Goal: Contribute content: Contribute content

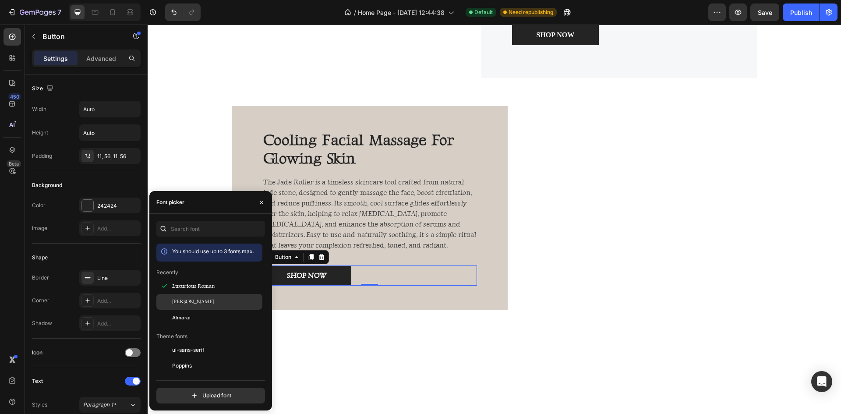
scroll to position [175, 0]
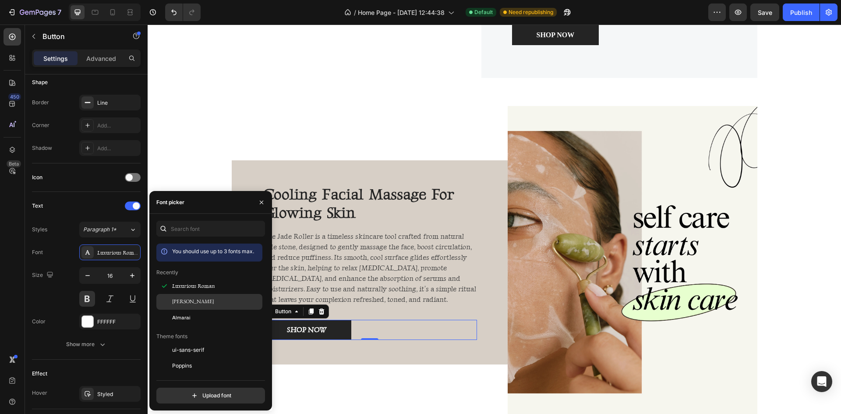
click at [194, 300] on span "[PERSON_NAME]" at bounding box center [193, 302] width 42 height 8
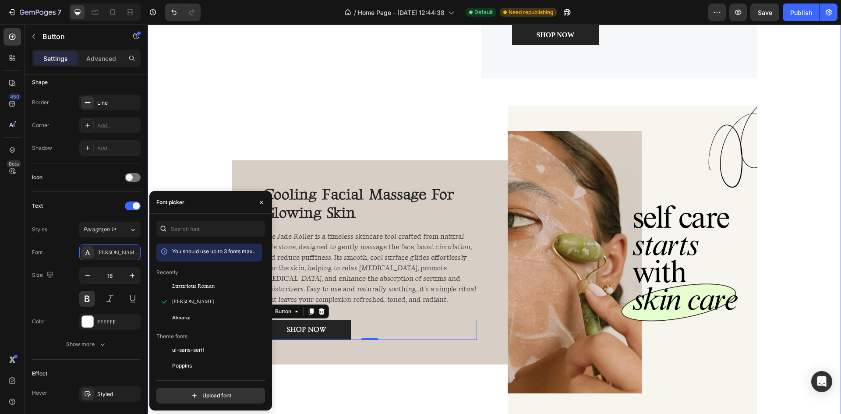
click at [172, 163] on div "Image Advanced [MEDICAL_DATA] for Radiant Skin Heading The LED Face Mask is a h…" at bounding box center [495, 129] width 694 height 599
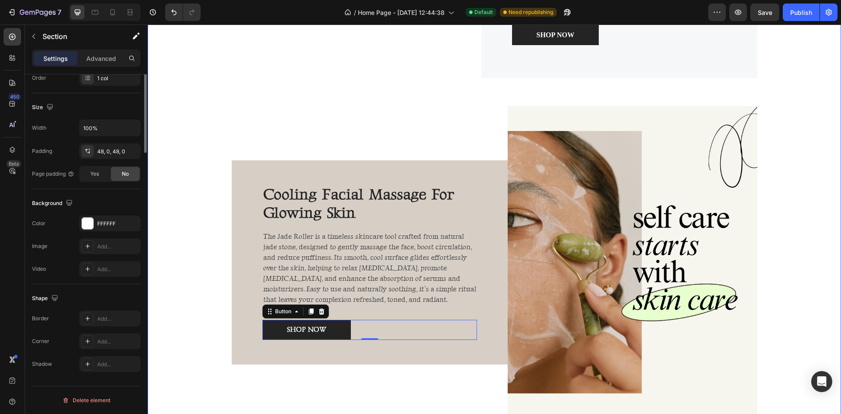
scroll to position [0, 0]
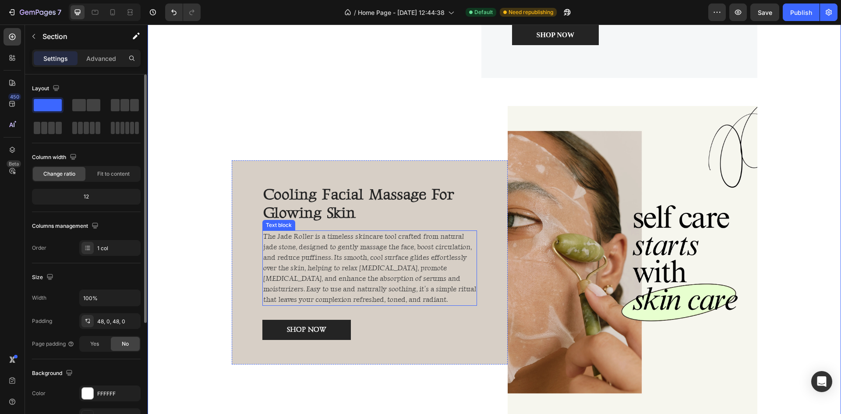
click at [279, 270] on p "The Jade Roller is a timeless skincare tool crafted from natural jade stone, de…" at bounding box center [369, 268] width 213 height 74
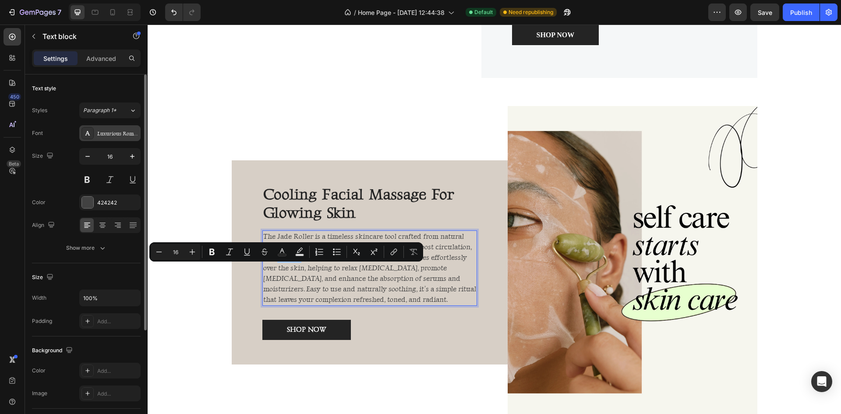
click at [105, 136] on div "Luxurious Roman" at bounding box center [117, 134] width 41 height 8
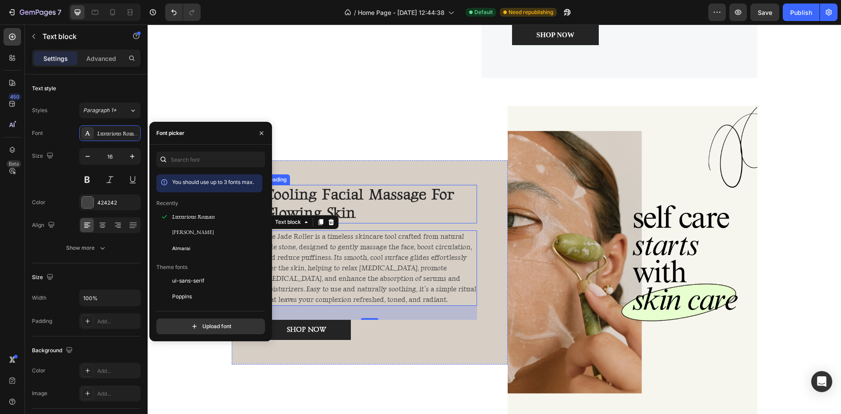
click at [335, 211] on h2 "cooling facial massage for glowing skin" at bounding box center [359, 204] width 194 height 39
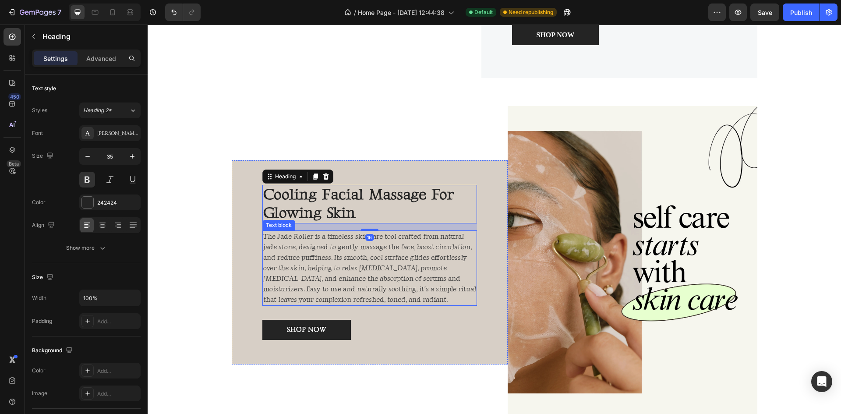
click at [294, 278] on p "The Jade Roller is a timeless skincare tool crafted from natural jade stone, de…" at bounding box center [369, 268] width 213 height 74
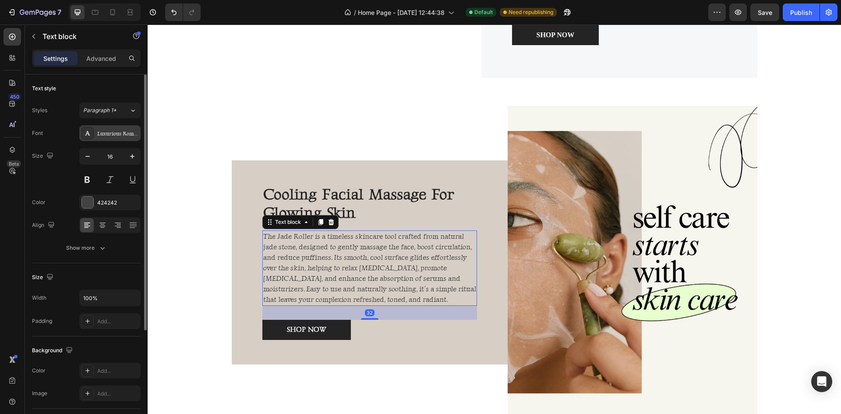
click at [103, 138] on div "Luxurious Roman" at bounding box center [109, 133] width 61 height 16
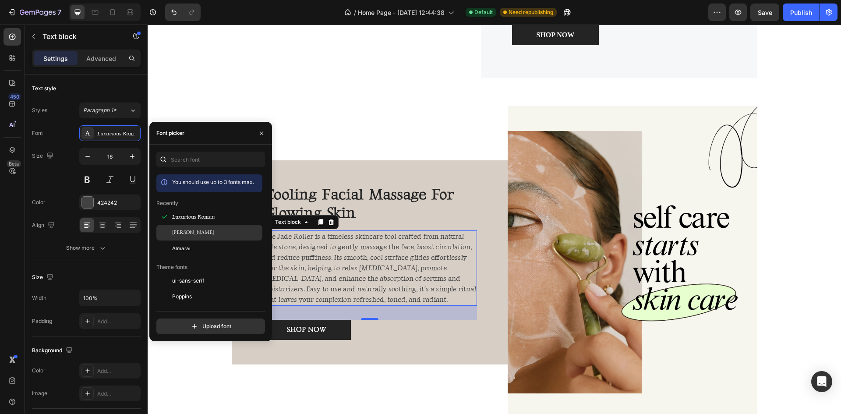
click at [177, 232] on span "[PERSON_NAME]" at bounding box center [193, 233] width 42 height 8
click at [200, 215] on span "Luxurious Roman" at bounding box center [193, 217] width 43 height 8
click at [337, 156] on div "cooling facial massage for glowing skin Heading The Jade Roller is a timeless s…" at bounding box center [370, 262] width 276 height 312
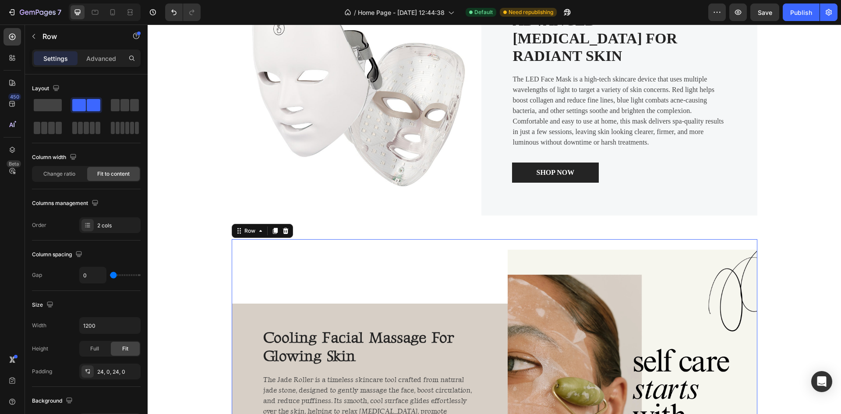
scroll to position [833, 0]
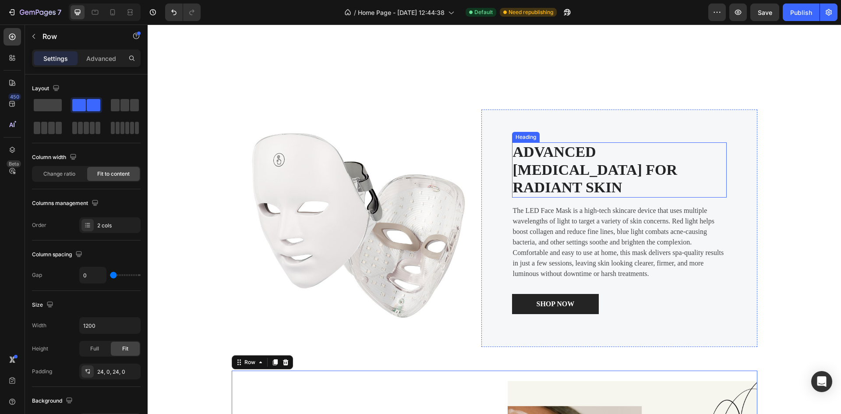
click at [558, 178] on h2 "Advanced [MEDICAL_DATA] for Radiant Skin" at bounding box center [619, 169] width 215 height 55
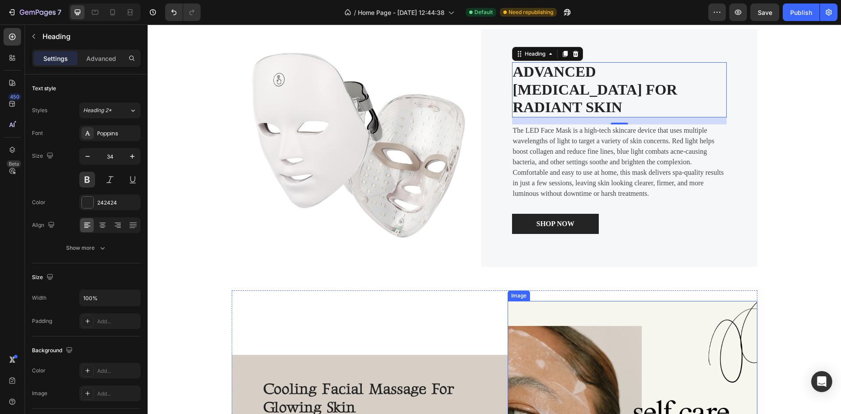
scroll to position [789, 0]
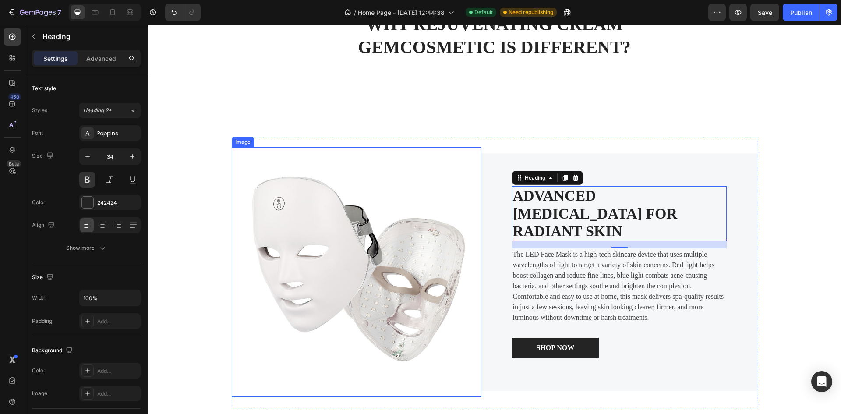
click at [320, 234] on img at bounding box center [357, 272] width 250 height 250
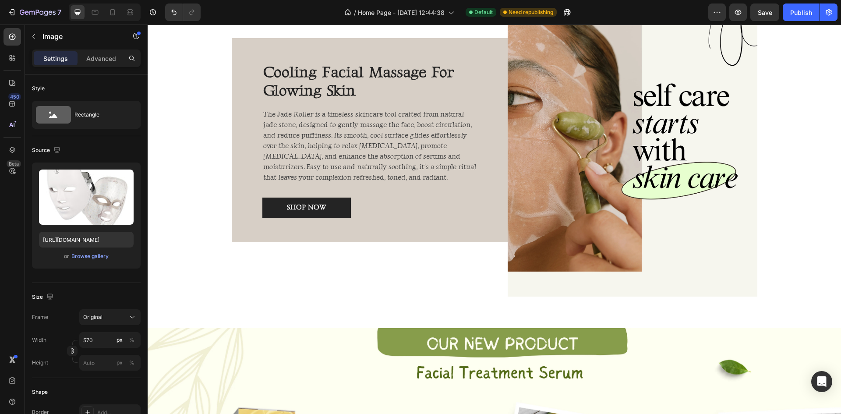
scroll to position [1402, 0]
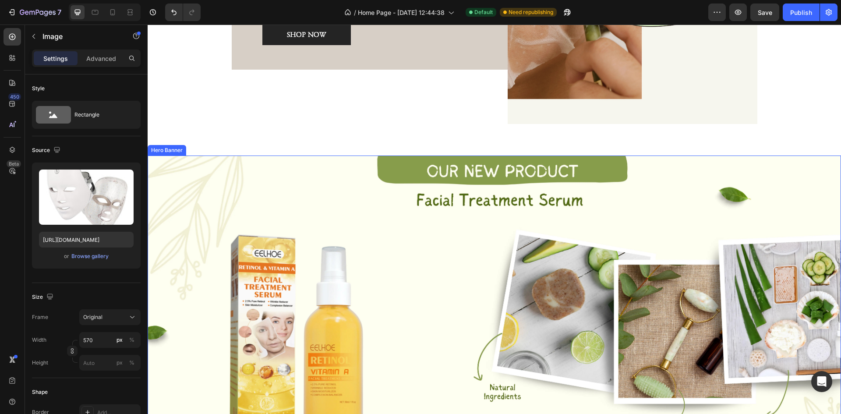
click at [423, 230] on div "Overlay" at bounding box center [495, 329] width 694 height 347
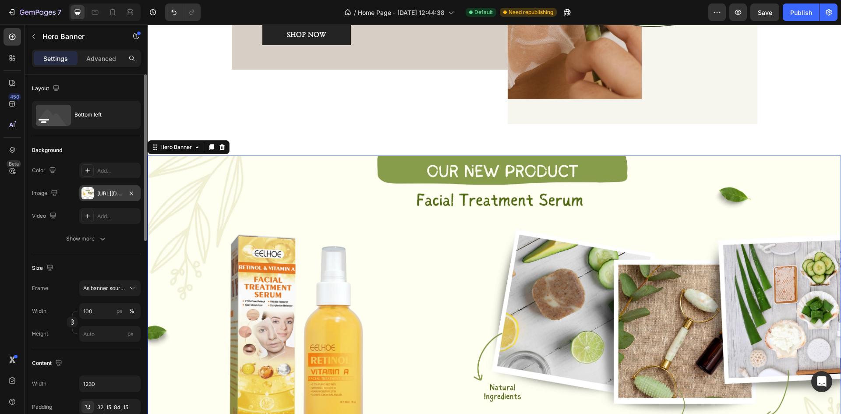
click at [98, 191] on div "[URL][DOMAIN_NAME]" at bounding box center [109, 194] width 25 height 8
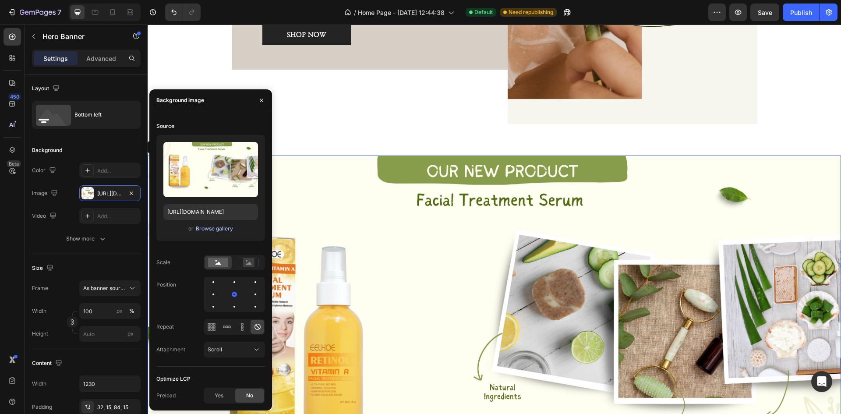
click at [207, 229] on div "Browse gallery" at bounding box center [214, 229] width 37 height 8
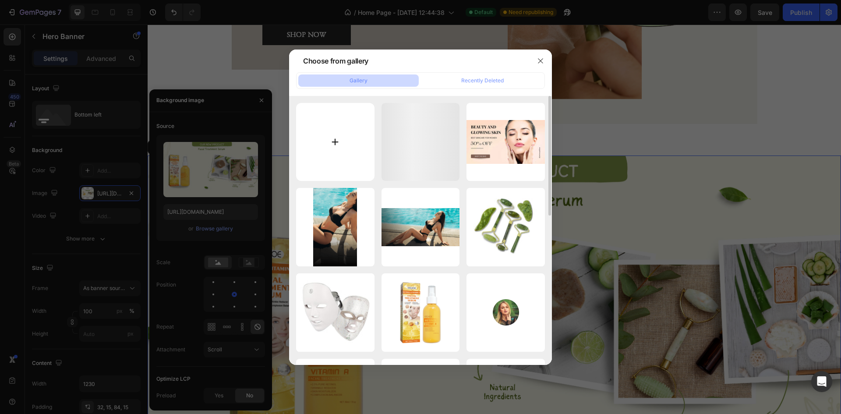
click at [337, 160] on input "file" at bounding box center [335, 142] width 78 height 78
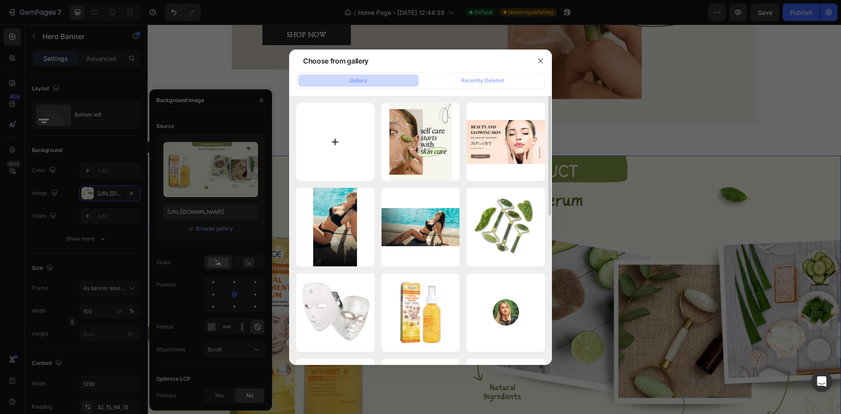
type input "C:\fakepath\Brown Aesthetic Healthy Skincare Blog Banner.webp"
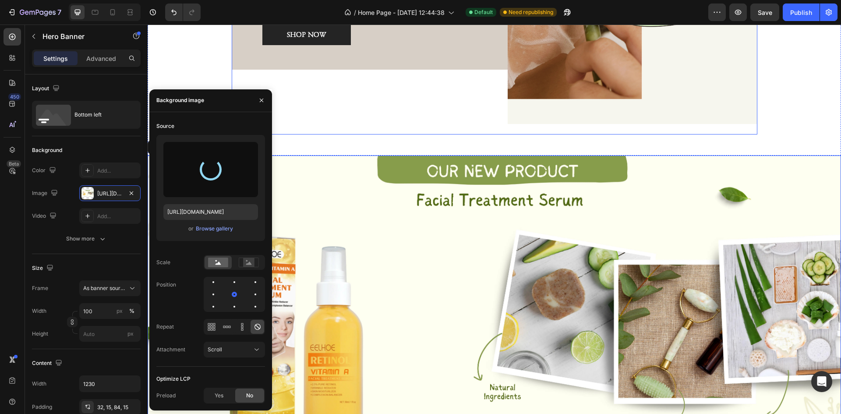
type input "[URL][DOMAIN_NAME]"
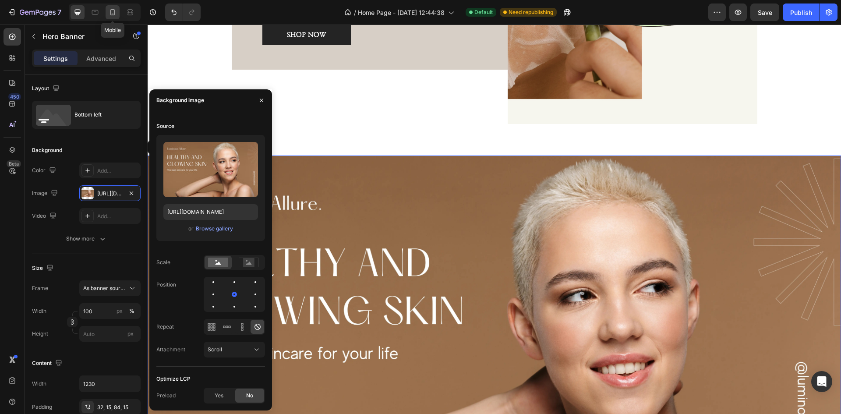
click at [111, 10] on icon at bounding box center [112, 12] width 9 height 9
type input "100%"
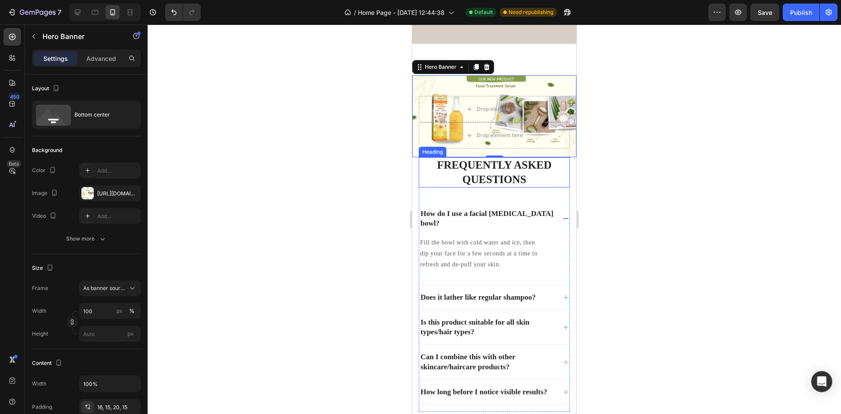
scroll to position [1720, 0]
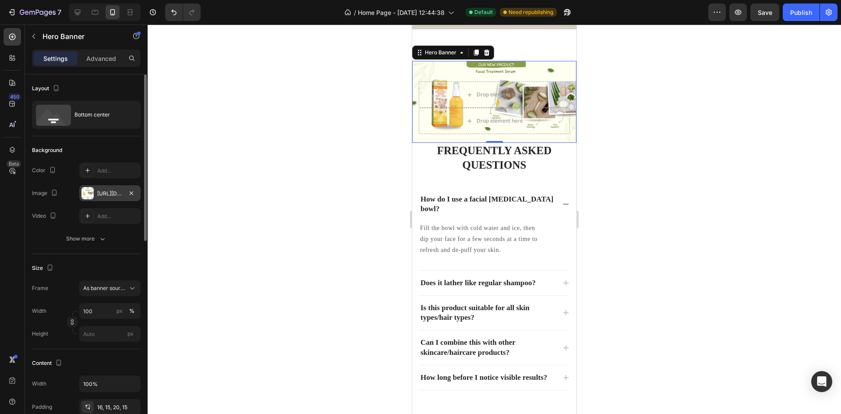
click at [93, 187] on div "[URL][DOMAIN_NAME]" at bounding box center [109, 193] width 61 height 16
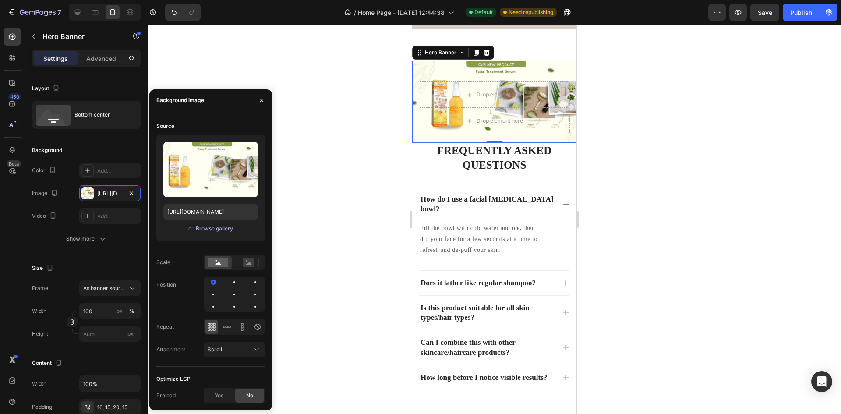
click at [208, 226] on div "Browse gallery" at bounding box center [214, 229] width 37 height 8
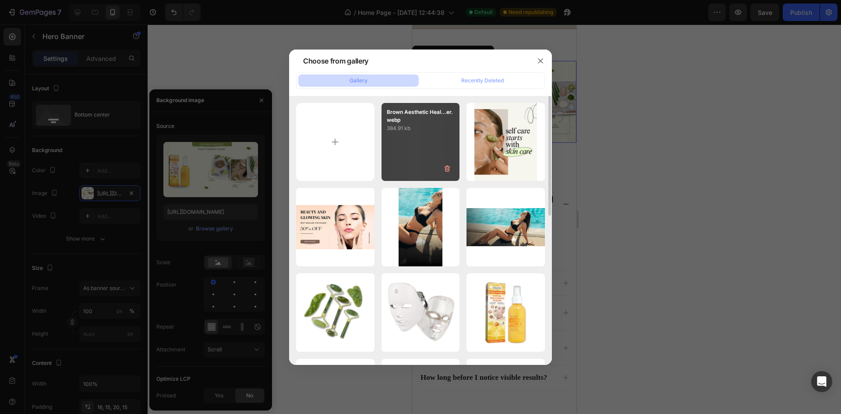
click at [412, 147] on div "Brown Aesthetic Heal...er.webp 384.91 kb" at bounding box center [421, 142] width 78 height 78
type input "[URL][DOMAIN_NAME]"
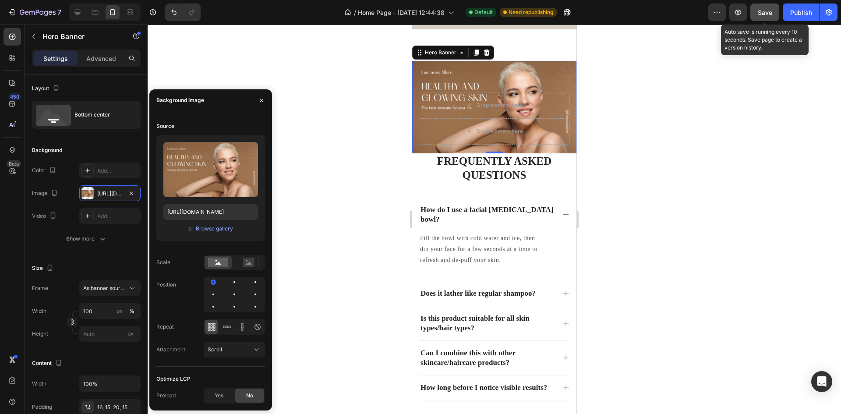
click at [769, 13] on span "Save" at bounding box center [765, 12] width 14 height 7
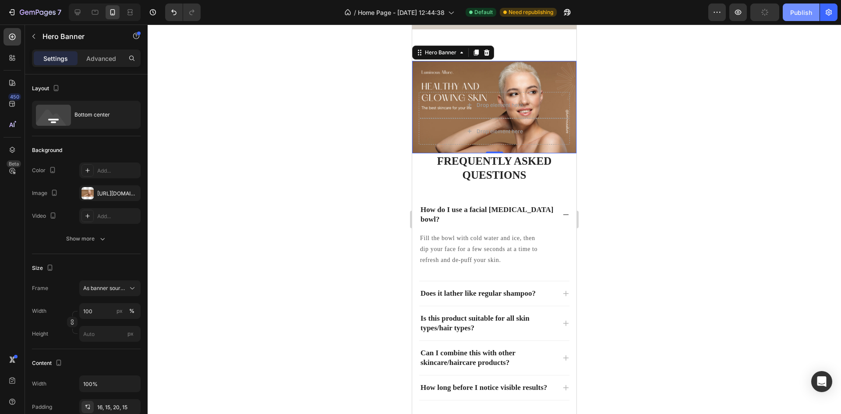
click at [796, 16] on div "Publish" at bounding box center [802, 12] width 22 height 9
click at [81, 11] on icon at bounding box center [77, 12] width 9 height 9
type input "1230"
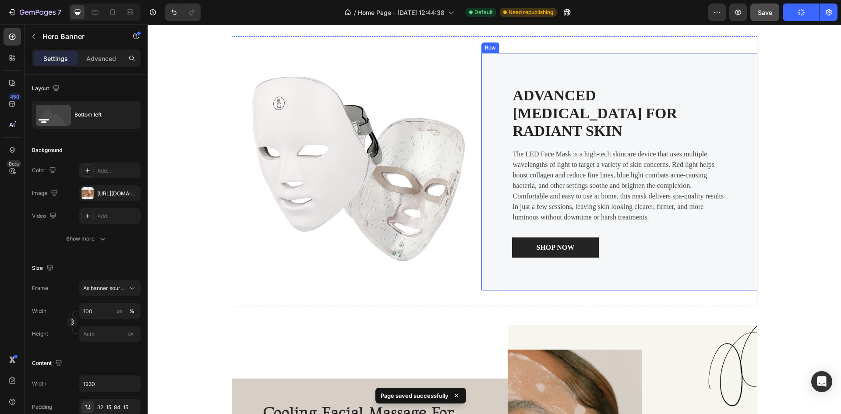
scroll to position [845, 0]
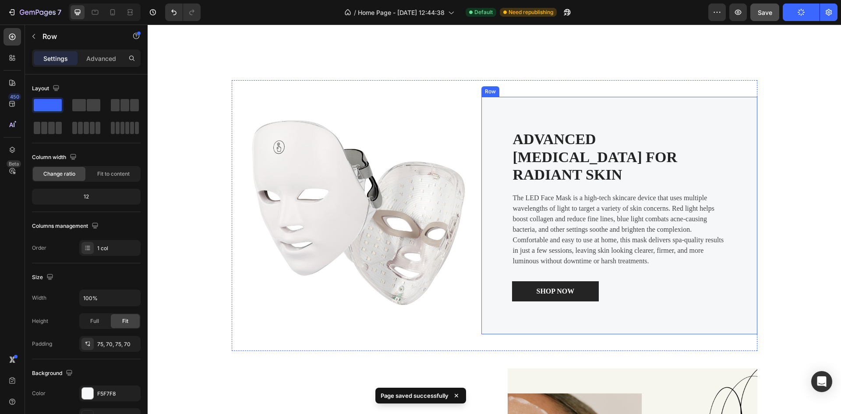
click at [534, 121] on div "Advanced [MEDICAL_DATA] for Radiant Skin Heading The LED Face Mask is a high-te…" at bounding box center [620, 216] width 276 height 238
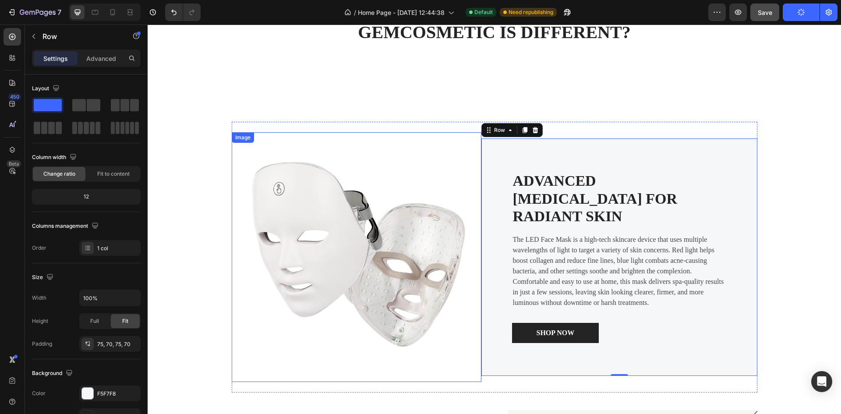
scroll to position [801, 0]
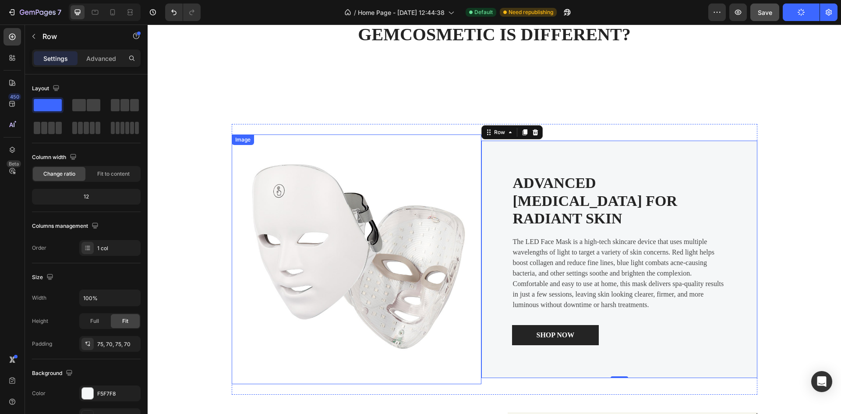
click at [369, 237] on img at bounding box center [357, 260] width 250 height 250
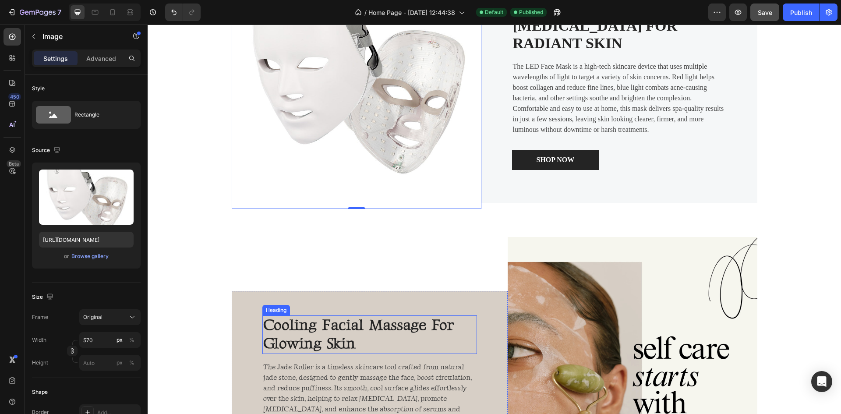
scroll to position [845, 0]
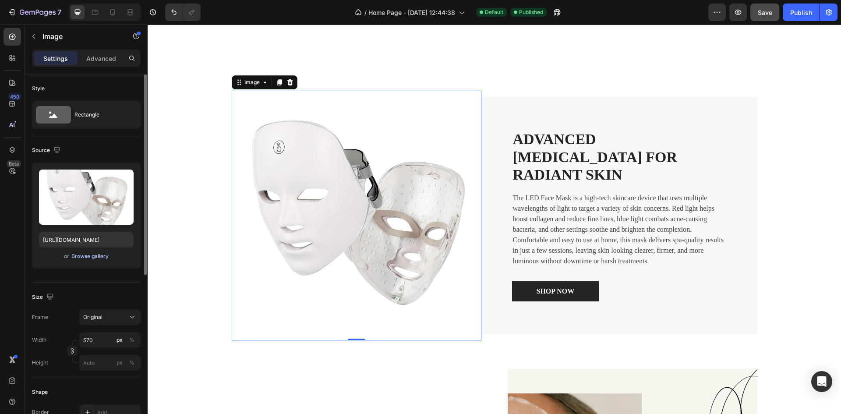
click at [98, 257] on div "Browse gallery" at bounding box center [89, 256] width 37 height 8
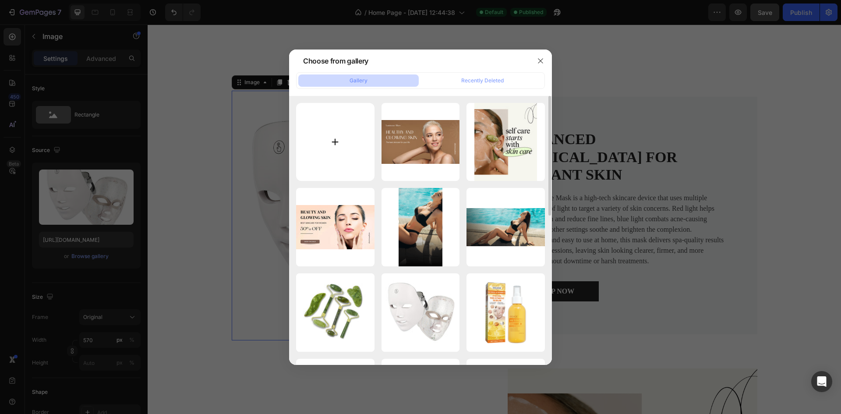
click at [342, 140] on input "file" at bounding box center [335, 142] width 78 height 78
type input "C:\fakepath\Beige Elegant [MEDICAL_DATA] Instagram Post (1).webp"
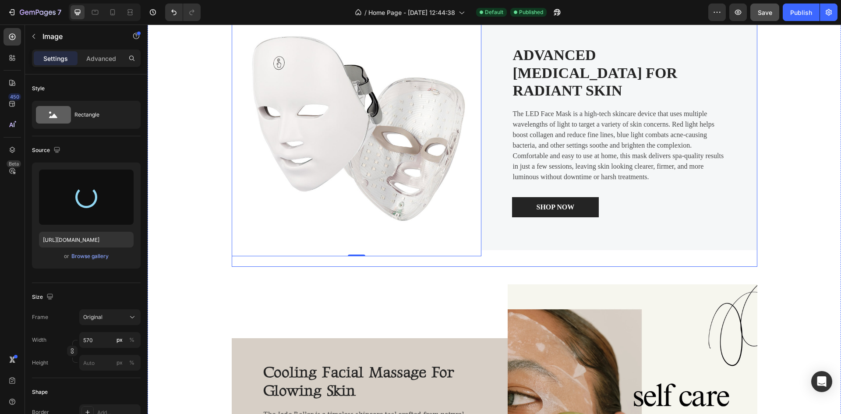
scroll to position [1021, 0]
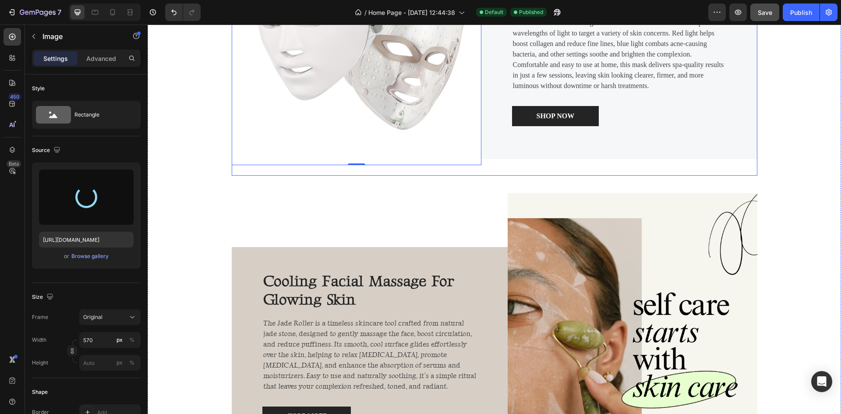
type input "[URL][DOMAIN_NAME]"
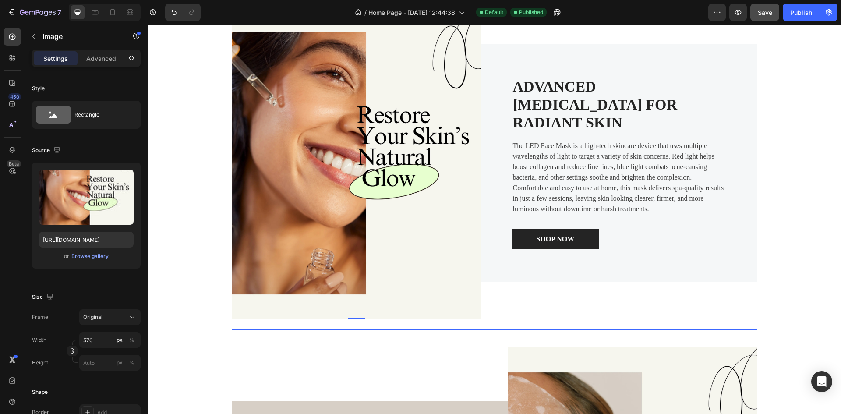
scroll to position [933, 0]
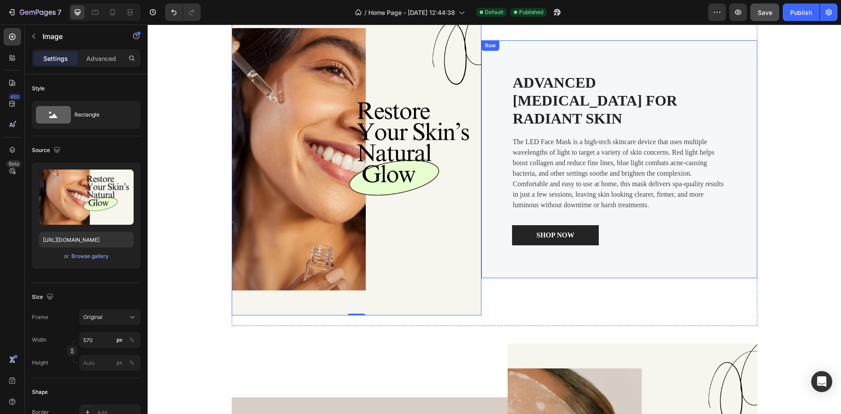
click at [701, 65] on div "Advanced [MEDICAL_DATA] for Radiant Skin Heading The LED Face Mask is a high-te…" at bounding box center [620, 159] width 276 height 238
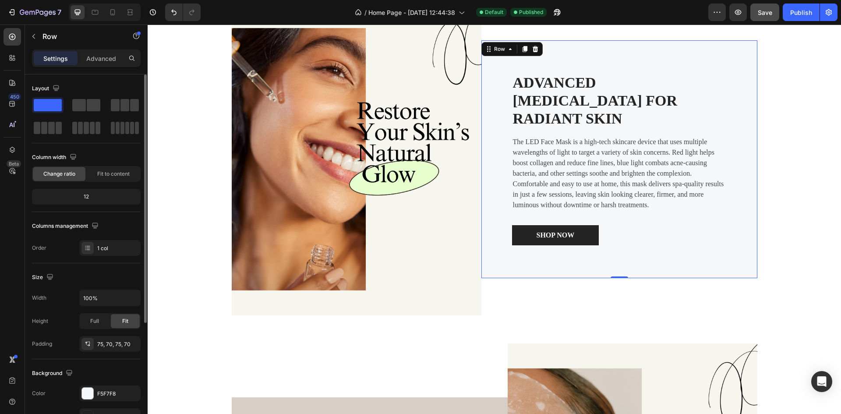
scroll to position [131, 0]
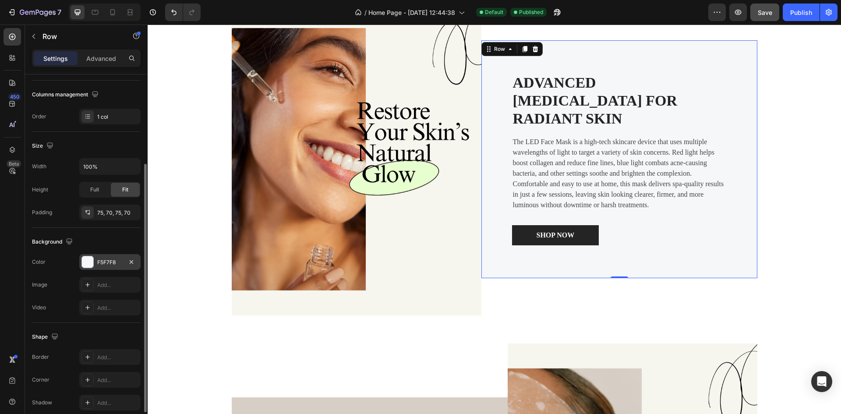
click at [82, 267] on div at bounding box center [87, 261] width 11 height 11
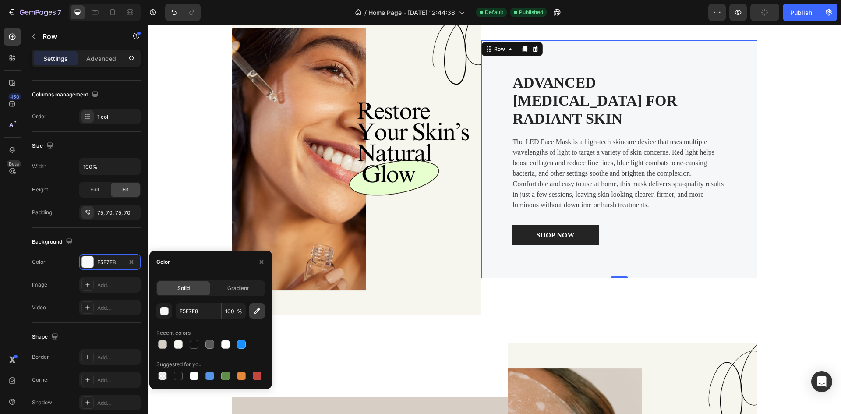
click at [260, 308] on icon "button" at bounding box center [257, 311] width 9 height 9
type input "D7CFC6"
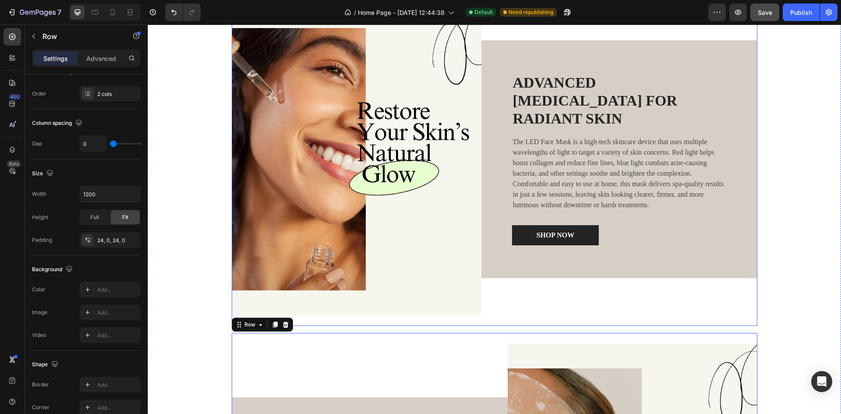
click at [521, 313] on div "Advanced [MEDICAL_DATA] for Radiant Skin Heading The LED Face Mask is a high-te…" at bounding box center [620, 159] width 276 height 312
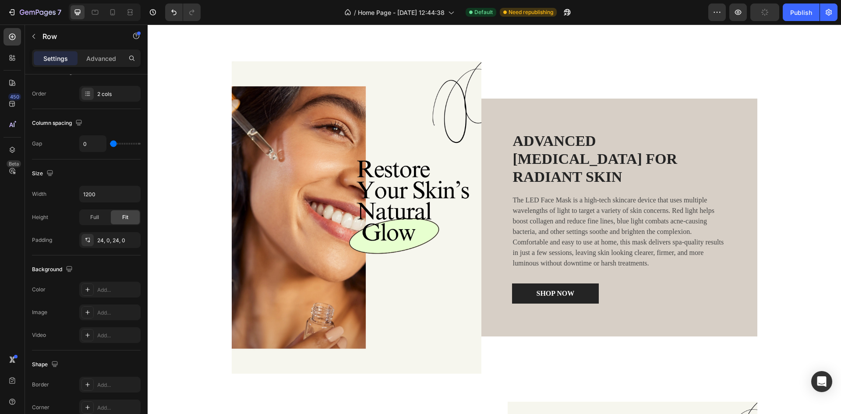
scroll to position [964, 0]
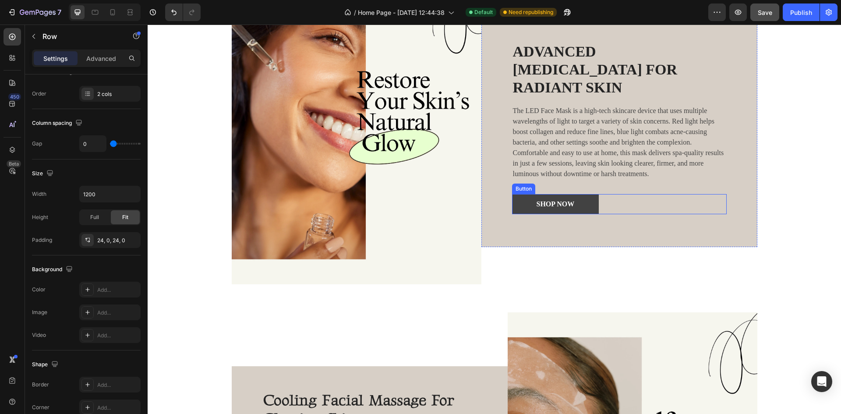
click at [585, 194] on link "shop now" at bounding box center [555, 204] width 87 height 20
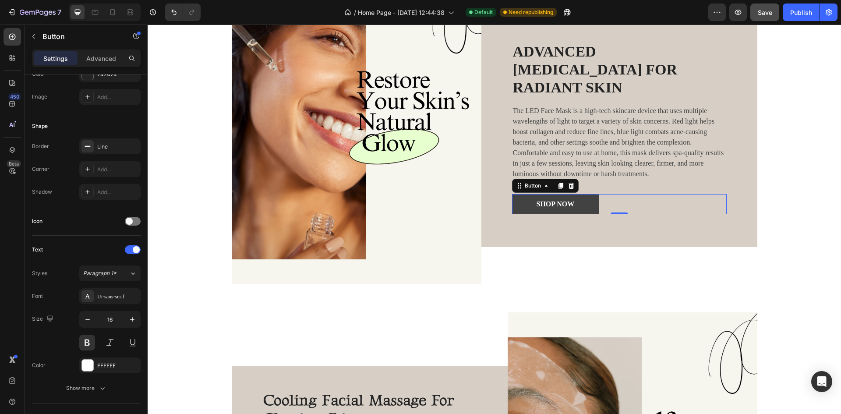
scroll to position [0, 0]
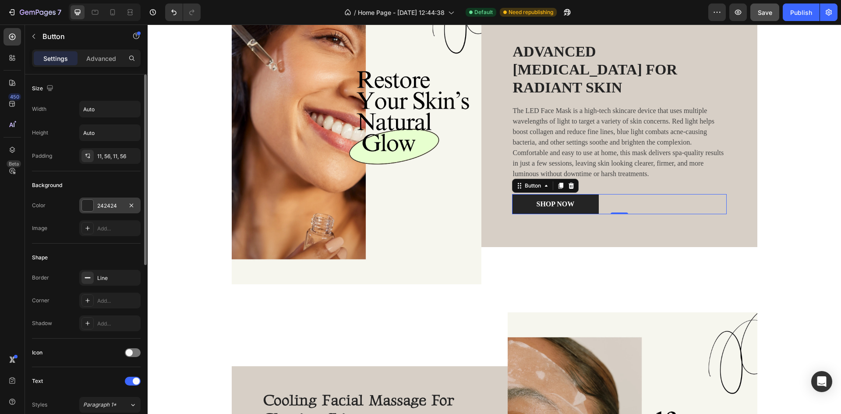
click at [92, 204] on div at bounding box center [87, 205] width 11 height 11
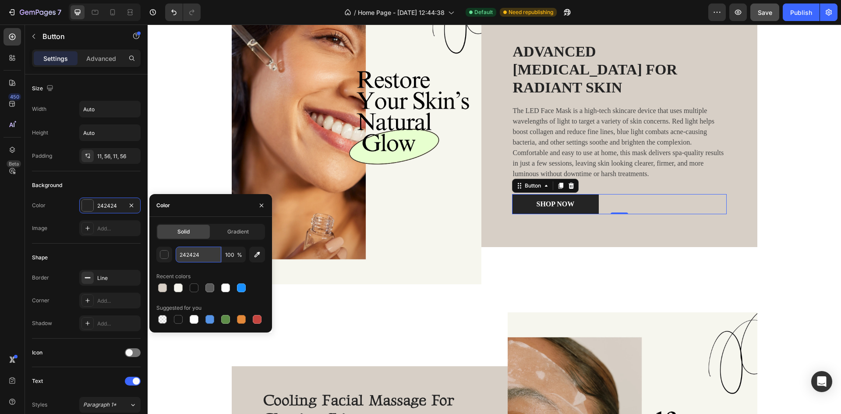
click at [202, 258] on input "242424" at bounding box center [199, 255] width 46 height 16
paste input "#805f53"
type input "#805f53"
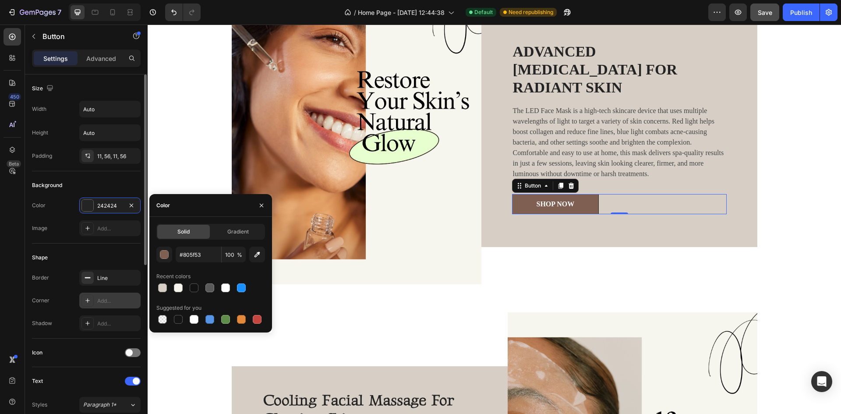
click at [103, 297] on div "Add..." at bounding box center [117, 301] width 41 height 8
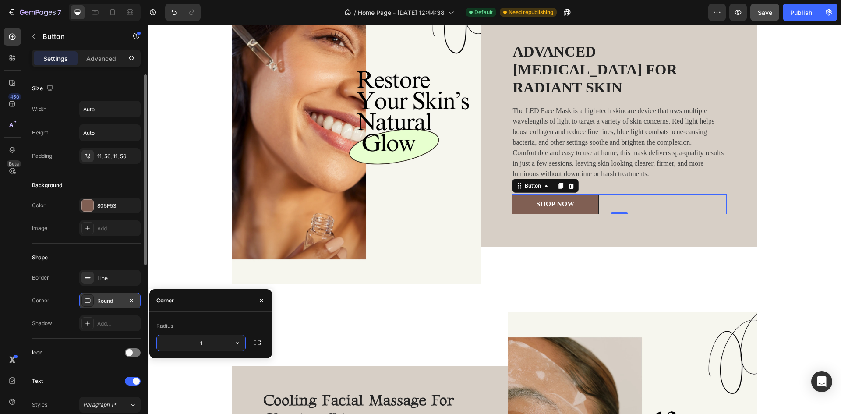
type input "16"
click at [777, 216] on div "Image Advanced [MEDICAL_DATA] for Radiant Skin Heading The LED Face Mask is a h…" at bounding box center [495, 298] width 694 height 674
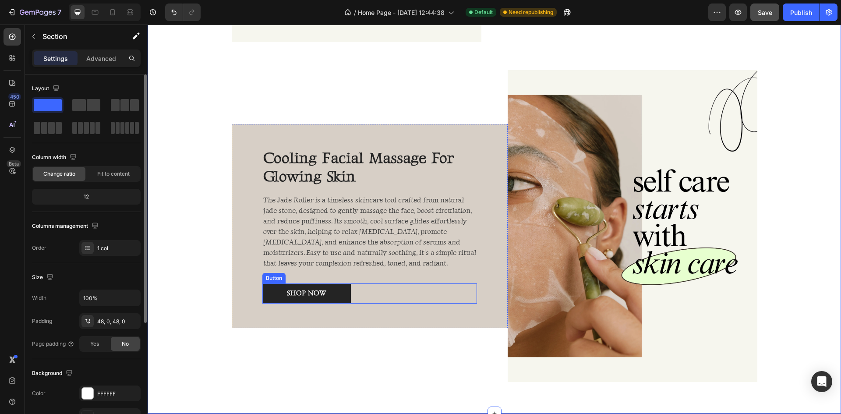
scroll to position [1227, 0]
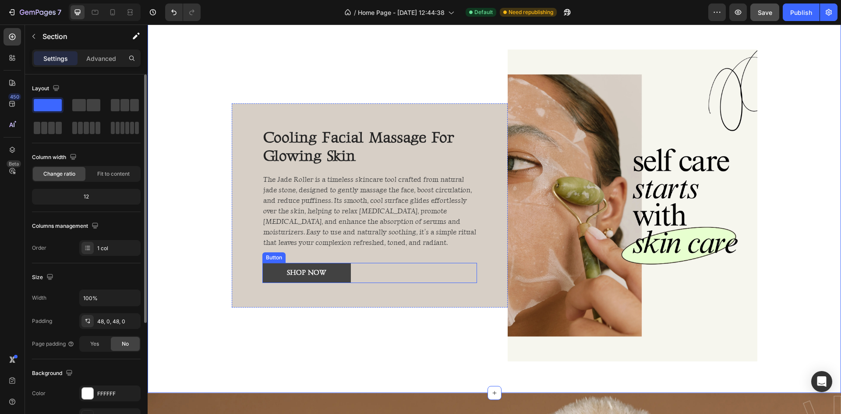
click at [336, 271] on link "shop now" at bounding box center [306, 273] width 89 height 20
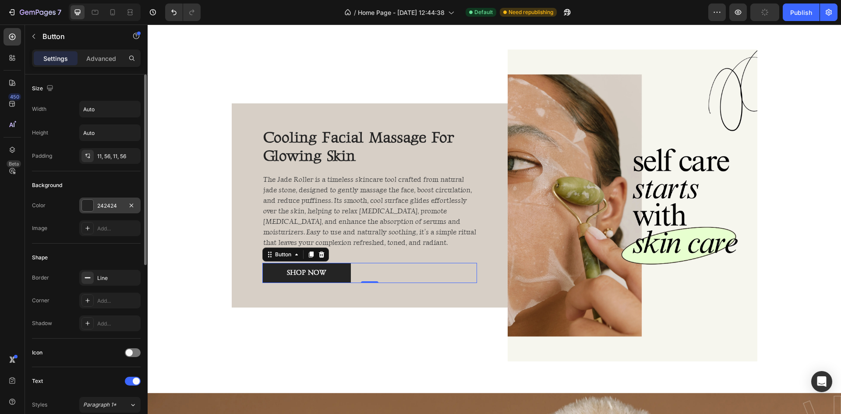
click at [81, 209] on div "242424" at bounding box center [109, 206] width 61 height 16
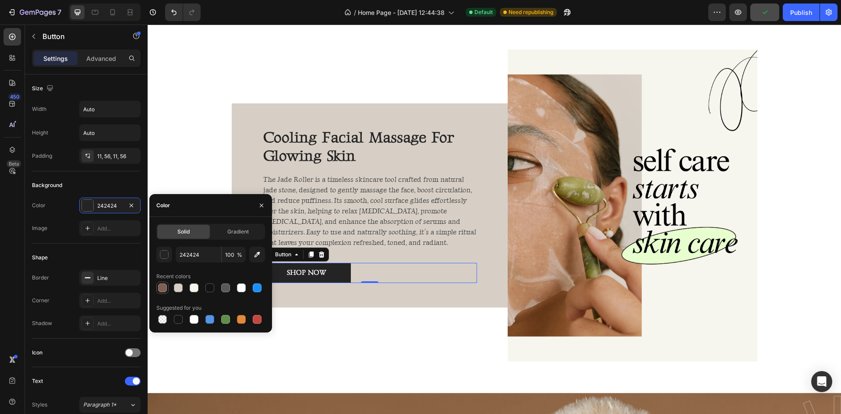
click at [162, 287] on div at bounding box center [162, 288] width 9 height 9
type input "805F53"
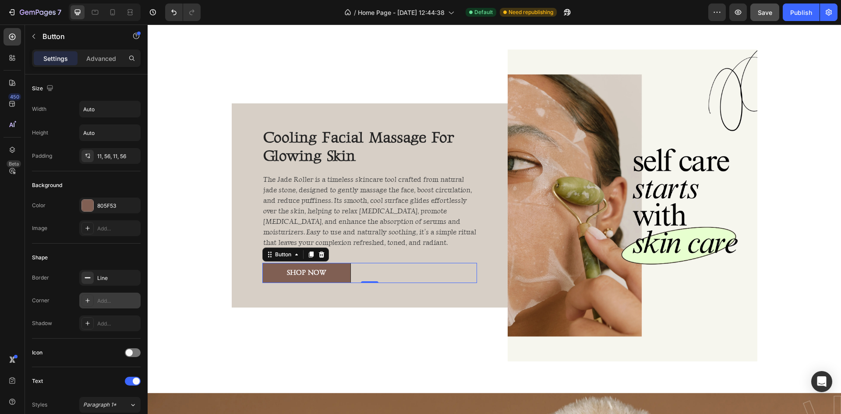
click at [92, 301] on div at bounding box center [88, 300] width 12 height 12
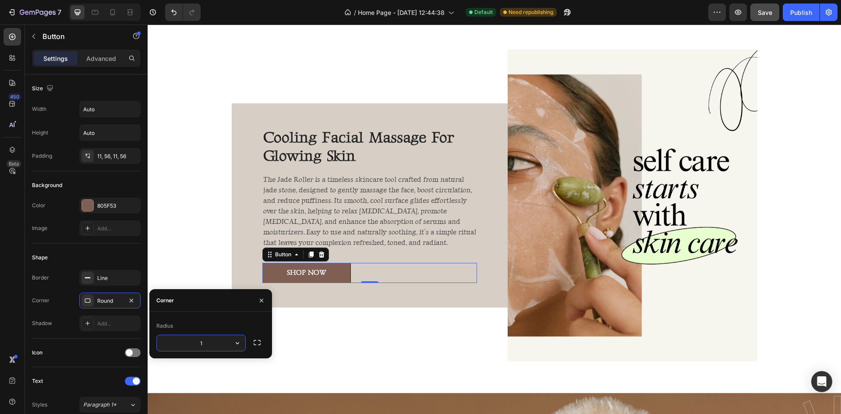
type input "16"
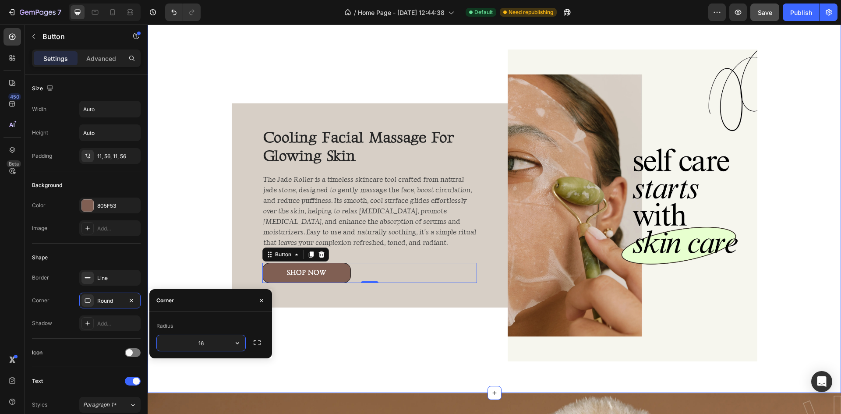
click at [170, 206] on div "Image Advanced [MEDICAL_DATA] for Radiant Skin Heading The LED Face Mask is a h…" at bounding box center [495, 36] width 694 height 674
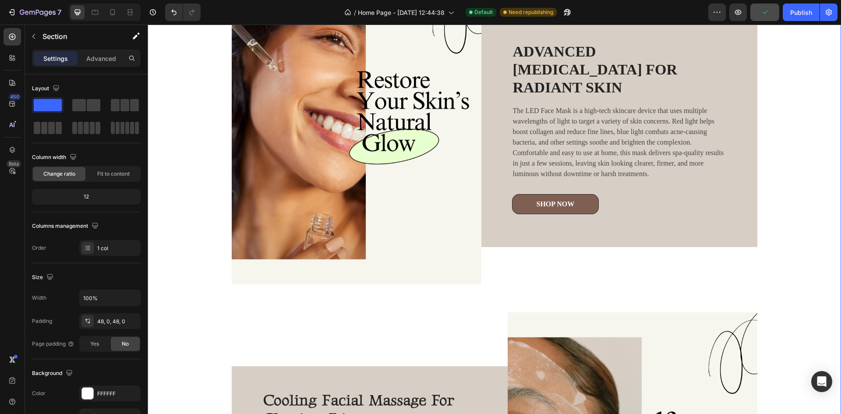
scroll to position [833, 0]
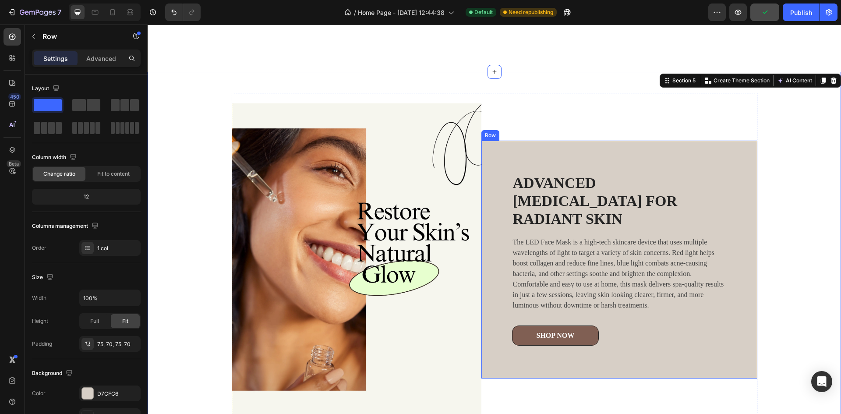
click at [545, 156] on div "Advanced [MEDICAL_DATA] for Radiant Skin Heading The LED Face Mask is a high-te…" at bounding box center [620, 260] width 276 height 238
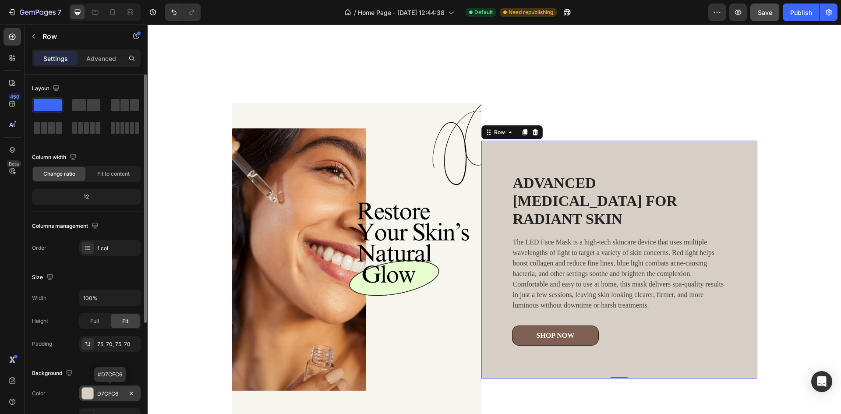
click at [89, 394] on div at bounding box center [87, 393] width 11 height 11
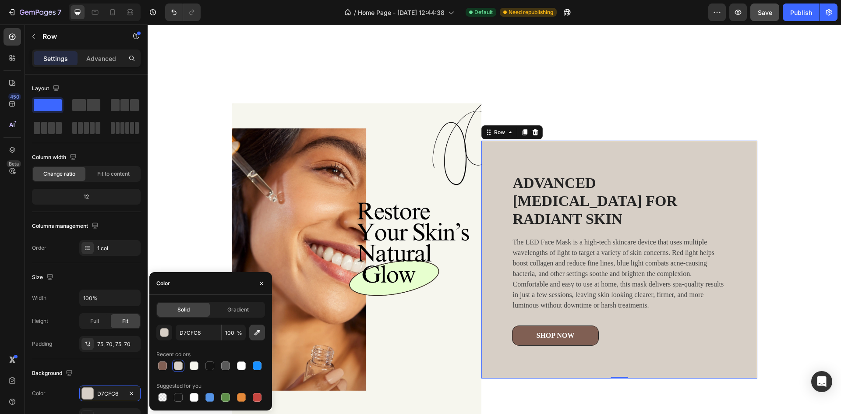
click at [256, 338] on button "button" at bounding box center [257, 333] width 16 height 16
type input "F6F5EE"
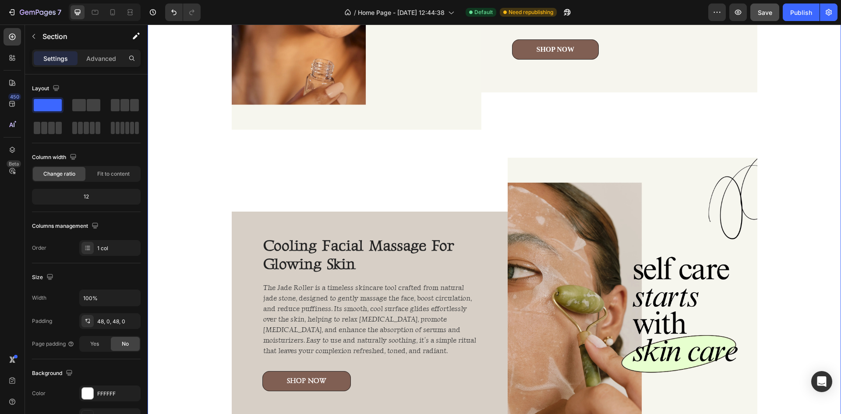
scroll to position [1139, 0]
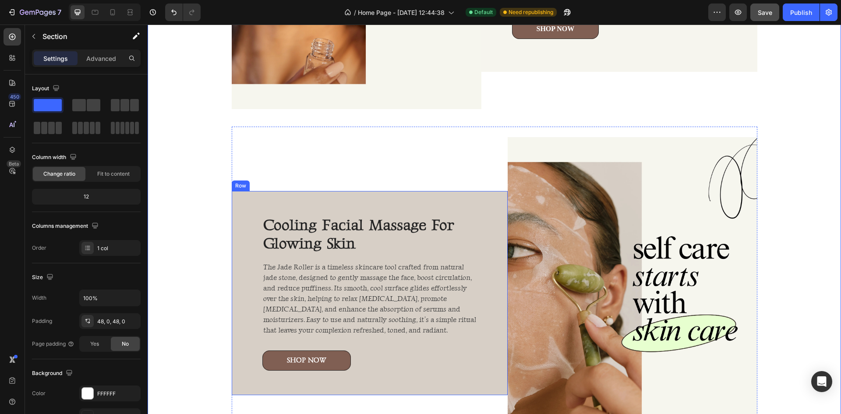
click at [463, 199] on div "cooling facial massage for glowing skin Heading The Jade Roller is a timeless s…" at bounding box center [370, 293] width 276 height 204
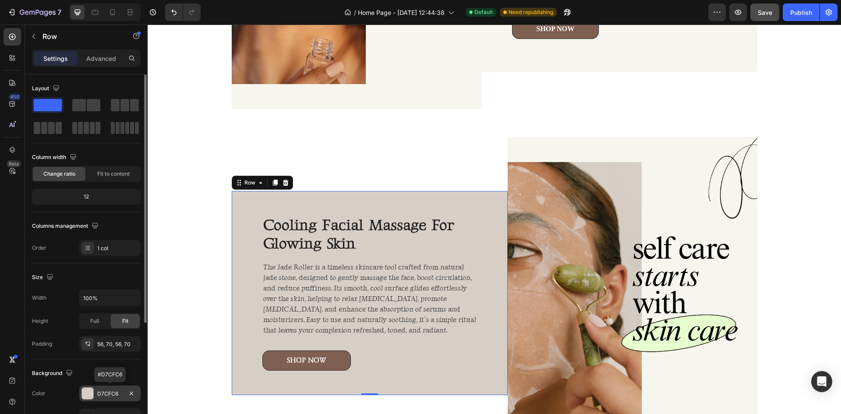
click at [89, 390] on div at bounding box center [87, 393] width 11 height 11
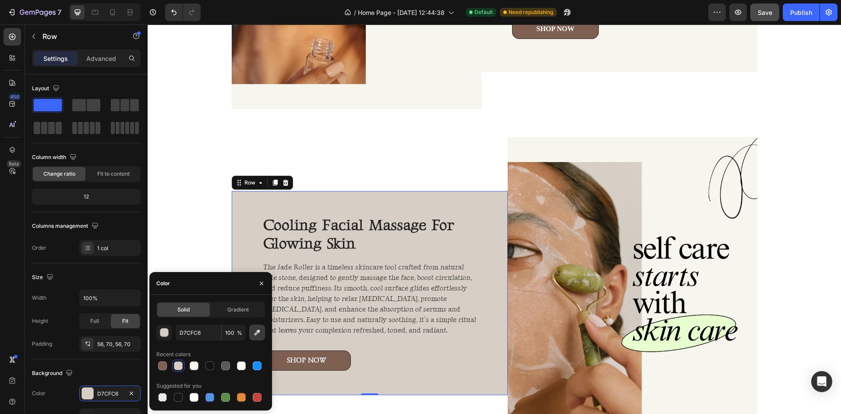
click at [255, 335] on icon "button" at bounding box center [258, 333] width 6 height 6
type input "F6F5EE"
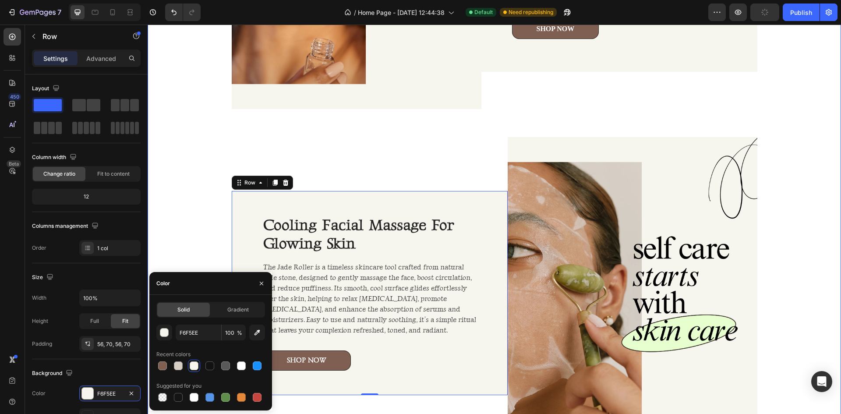
click at [802, 171] on div "Image Advanced [MEDICAL_DATA] for Radiant Skin Heading The LED Face Mask is a h…" at bounding box center [495, 123] width 694 height 674
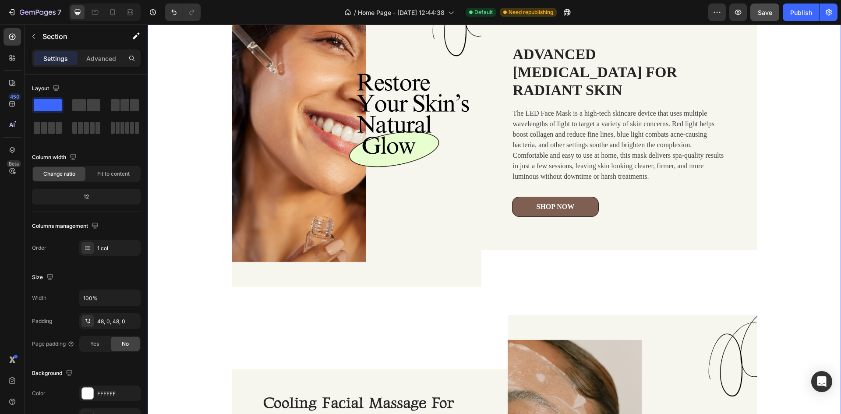
scroll to position [1052, 0]
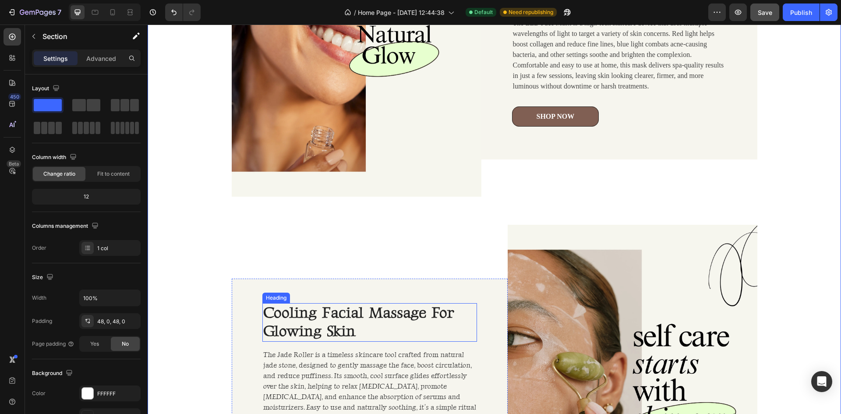
click at [329, 315] on h2 "cooling facial massage for glowing skin" at bounding box center [359, 322] width 194 height 39
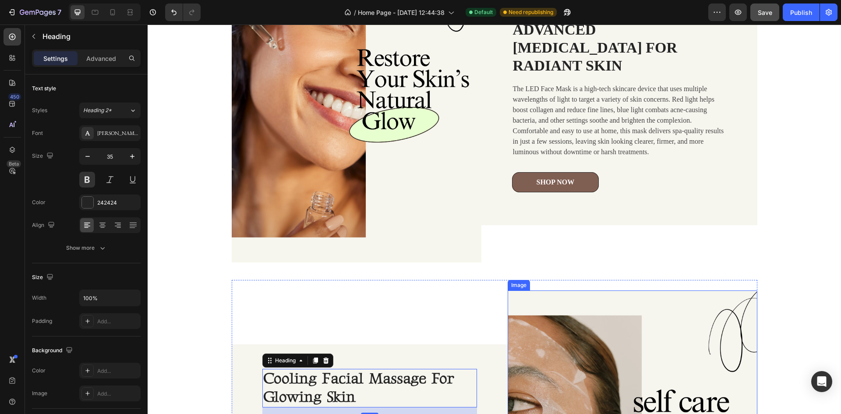
scroll to position [920, 0]
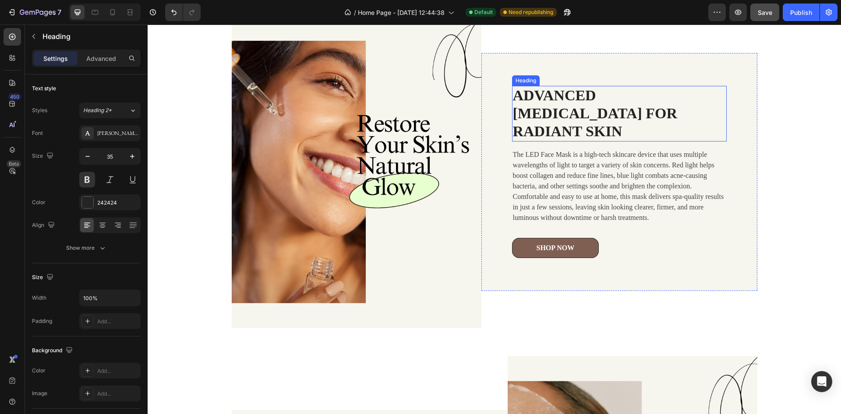
click at [587, 114] on h2 "Advanced [MEDICAL_DATA] for Radiant Skin" at bounding box center [619, 113] width 215 height 55
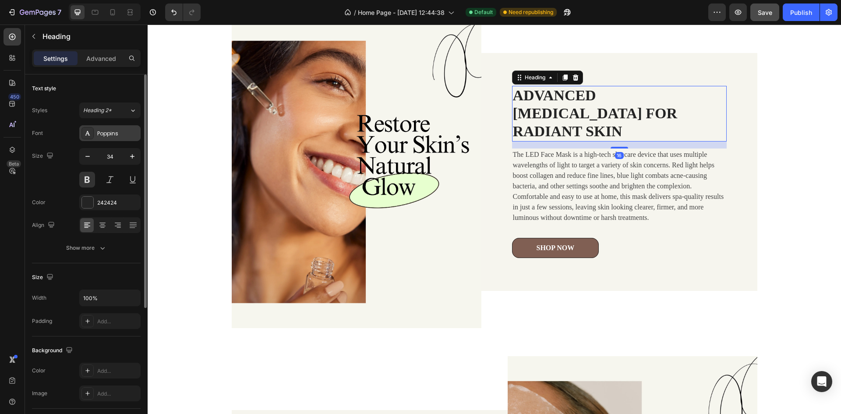
click at [106, 130] on div "Poppins" at bounding box center [117, 134] width 41 height 8
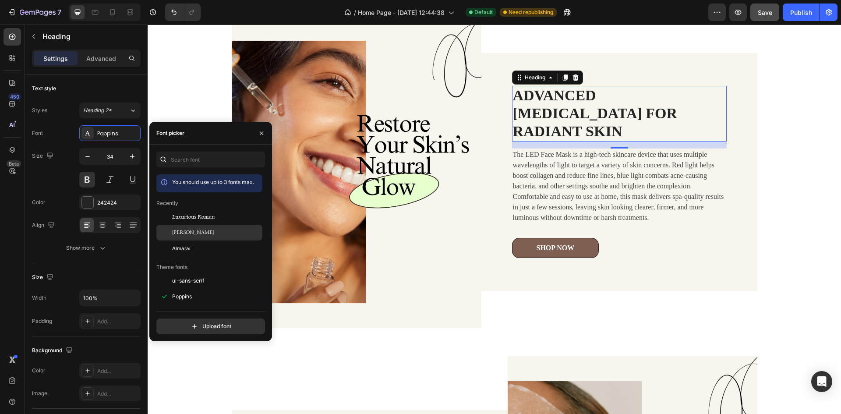
click at [187, 234] on span "[PERSON_NAME]" at bounding box center [193, 233] width 42 height 8
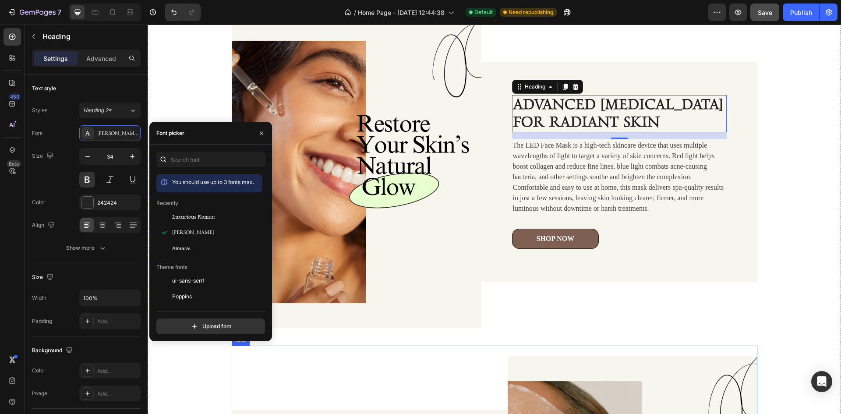
scroll to position [1096, 0]
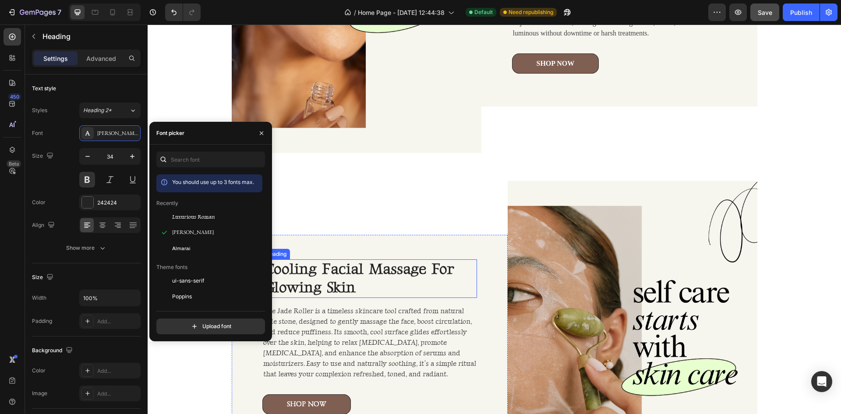
click at [362, 272] on h2 "cooling facial massage for glowing skin" at bounding box center [359, 278] width 194 height 39
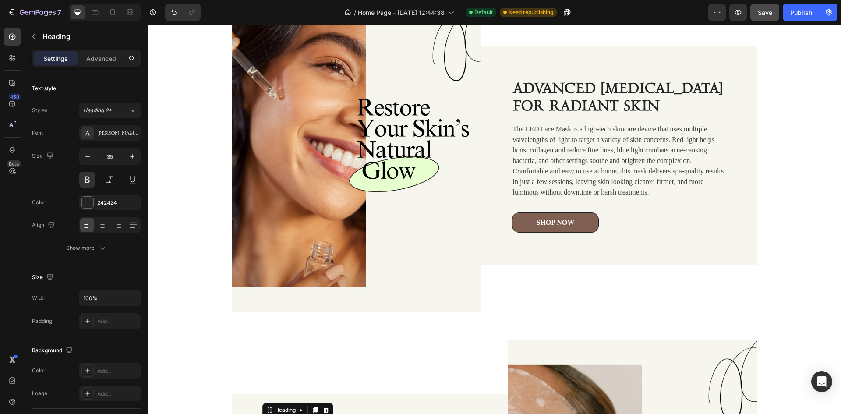
scroll to position [876, 0]
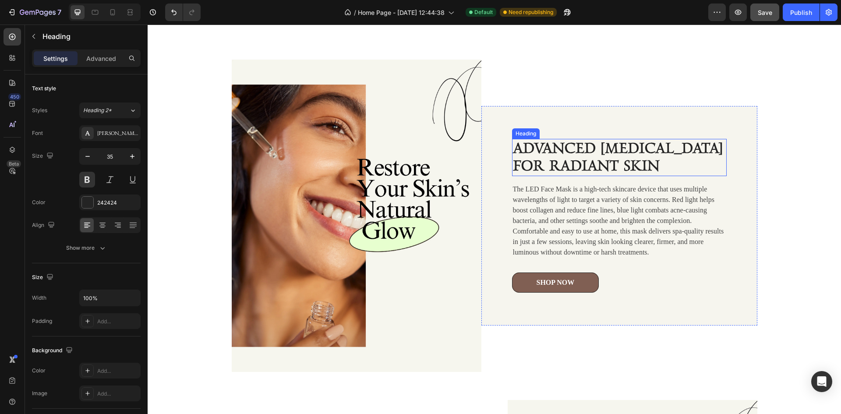
click at [556, 154] on h2 "Advanced [MEDICAL_DATA] for Radiant Skin" at bounding box center [619, 158] width 215 height 38
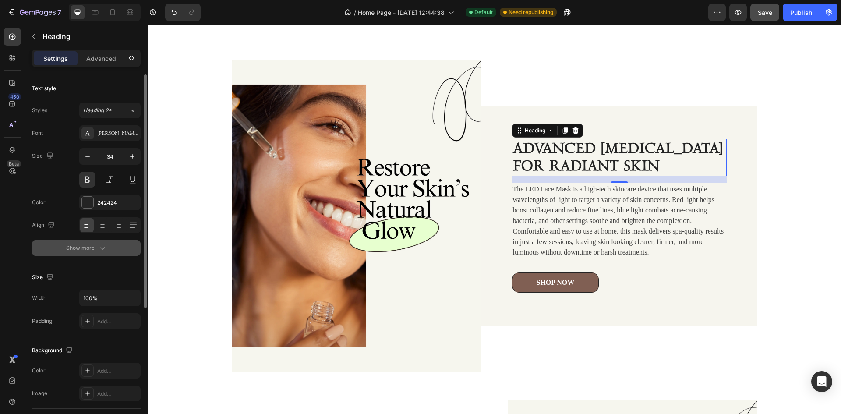
click at [97, 247] on div "Show more" at bounding box center [86, 248] width 41 height 9
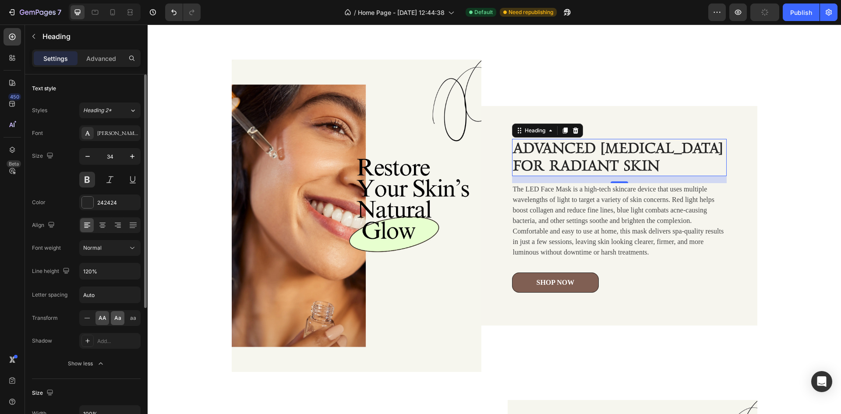
click at [117, 321] on span "Aa" at bounding box center [117, 318] width 7 height 8
click at [133, 152] on button "button" at bounding box center [132, 157] width 16 height 16
type input "35"
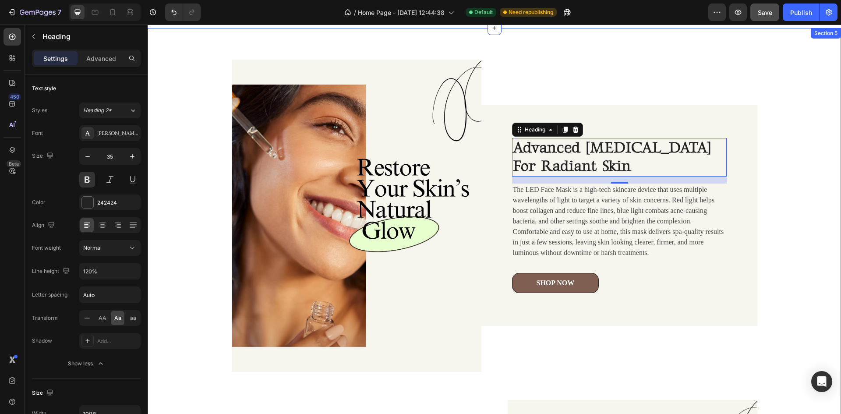
click at [792, 186] on div "Image advanced [MEDICAL_DATA] for radiant skin Heading 16 The LED Face Mask is …" at bounding box center [495, 386] width 694 height 674
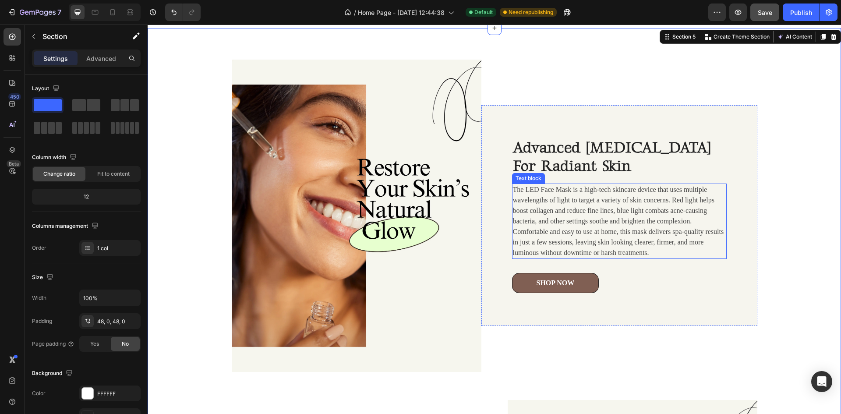
click at [523, 233] on p "The LED Face Mask is a high-tech skincare device that uses multiple wavelengths…" at bounding box center [619, 221] width 213 height 74
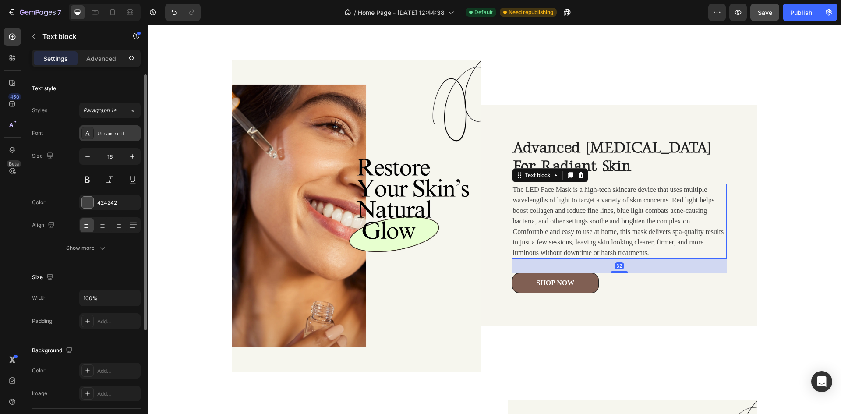
click at [82, 135] on div at bounding box center [88, 133] width 12 height 12
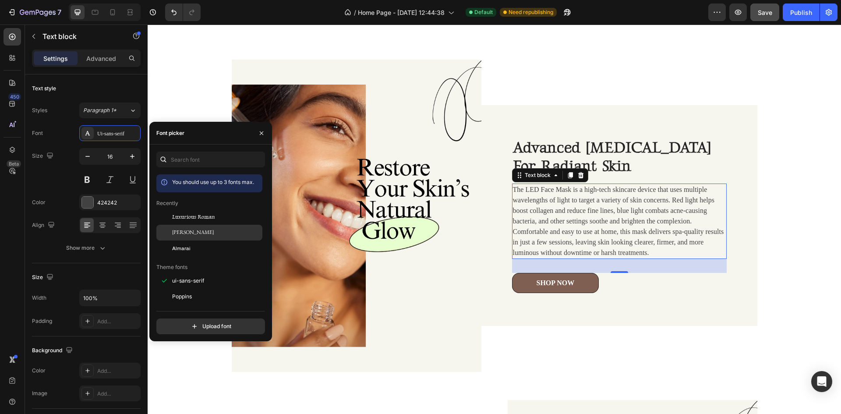
click at [193, 232] on span "[PERSON_NAME]" at bounding box center [193, 233] width 42 height 8
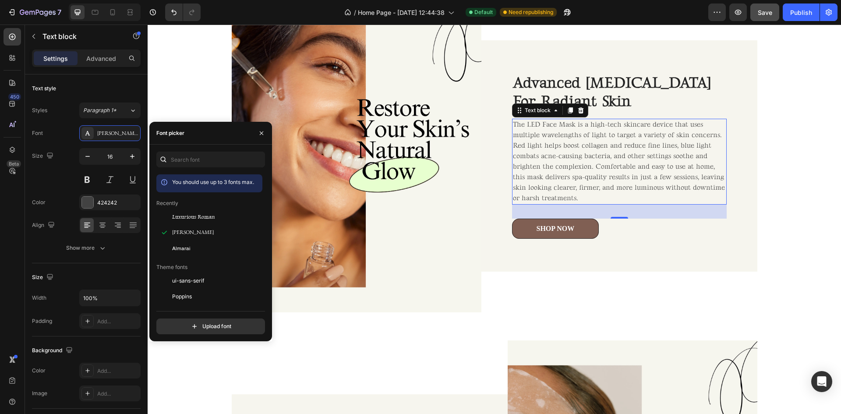
scroll to position [1052, 0]
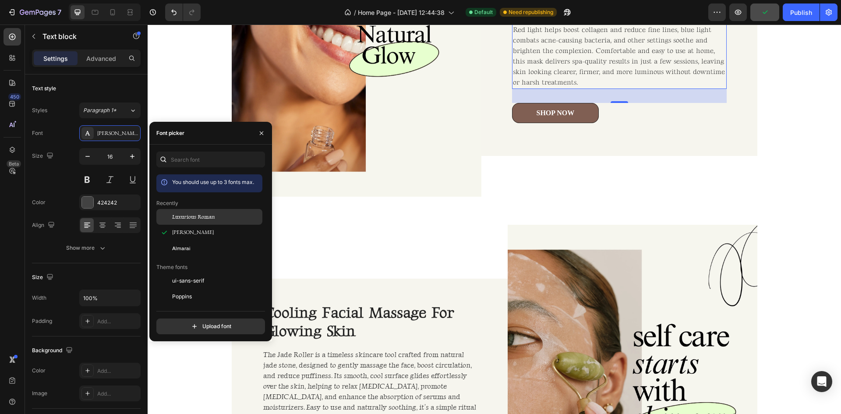
click at [189, 219] on span "Luxurious Roman" at bounding box center [193, 217] width 43 height 8
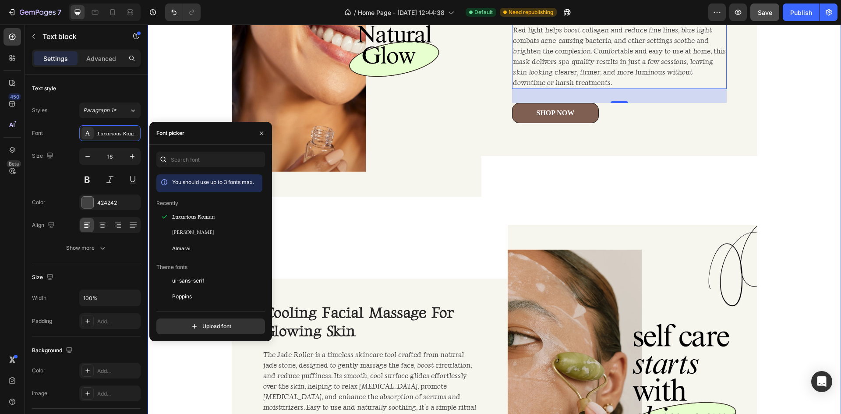
click at [796, 123] on div "Image advanced [MEDICAL_DATA] for radiant skin Heading The LED Face Mask is a h…" at bounding box center [495, 211] width 694 height 674
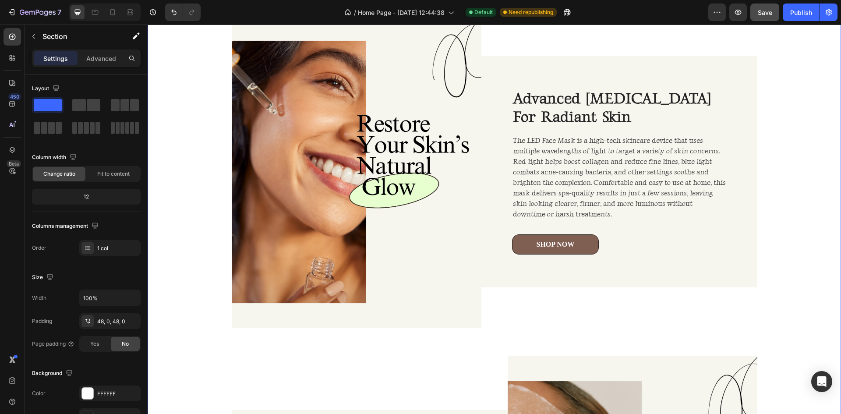
scroll to position [876, 0]
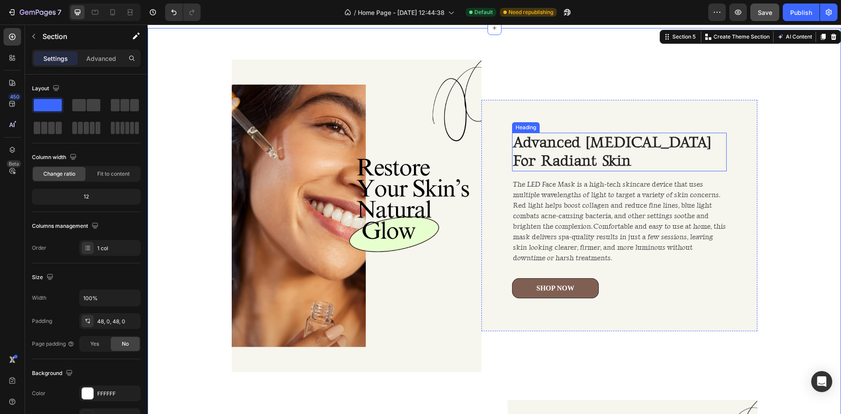
click at [539, 163] on h2 "advanced [MEDICAL_DATA] for radiant skin" at bounding box center [619, 152] width 215 height 39
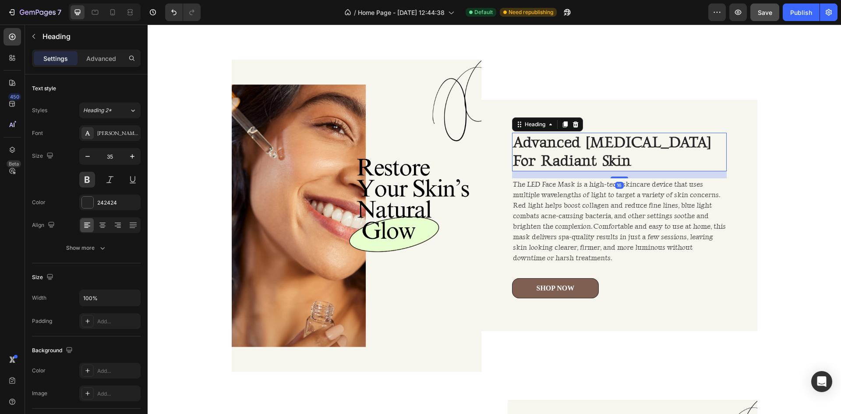
click at [539, 163] on h2 "advanced [MEDICAL_DATA] for radiant skin" at bounding box center [619, 152] width 215 height 39
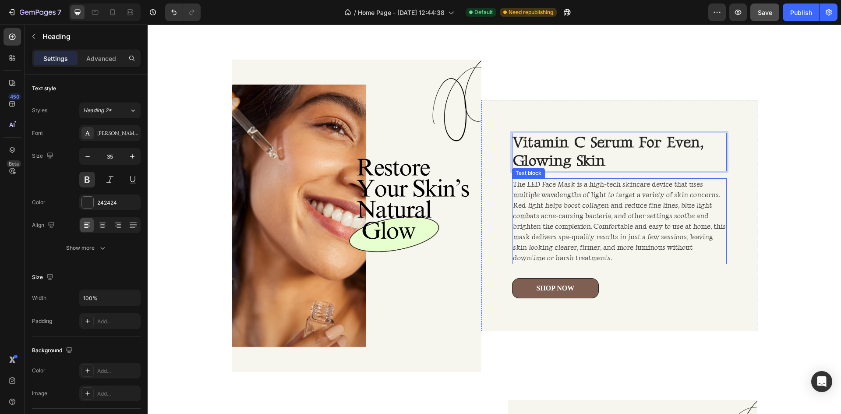
click at [574, 222] on p "The LED Face Mask is a high-tech skincare device that uses multiple wavelengths…" at bounding box center [619, 221] width 213 height 84
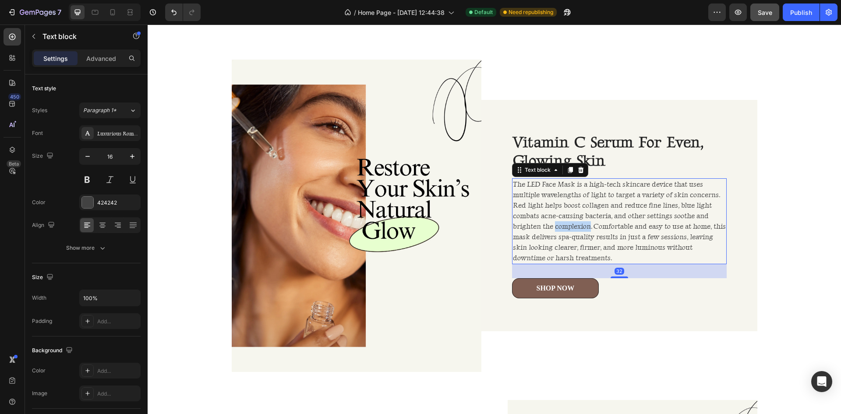
click at [574, 222] on p "The LED Face Mask is a high-tech skincare device that uses multiple wavelengths…" at bounding box center [619, 221] width 213 height 84
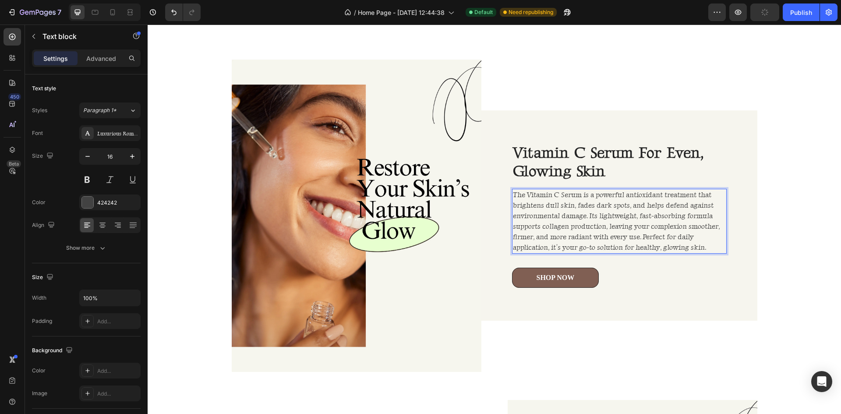
scroll to position [887, 0]
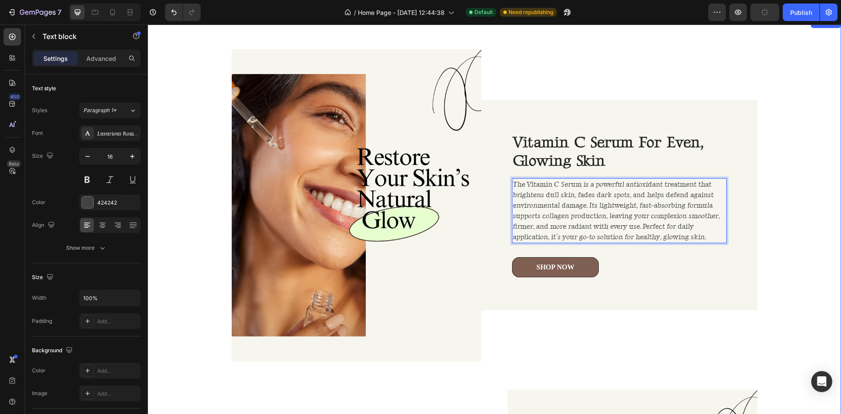
click at [778, 223] on div "Image Vitamin C Serum for Even, Glowing Skin Heading The Vitamin C Serum is a p…" at bounding box center [495, 376] width 694 height 674
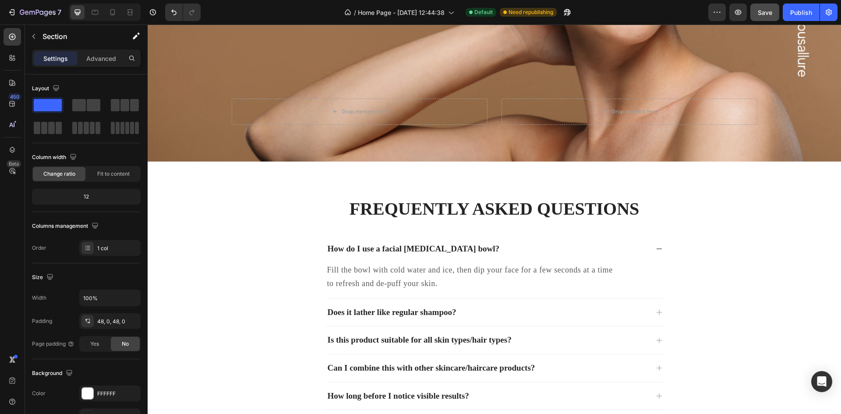
scroll to position [1939, 0]
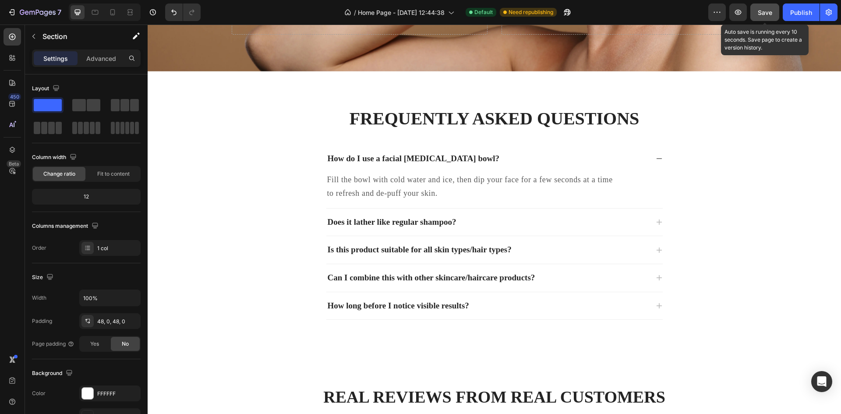
click at [769, 11] on span "Save" at bounding box center [765, 12] width 14 height 7
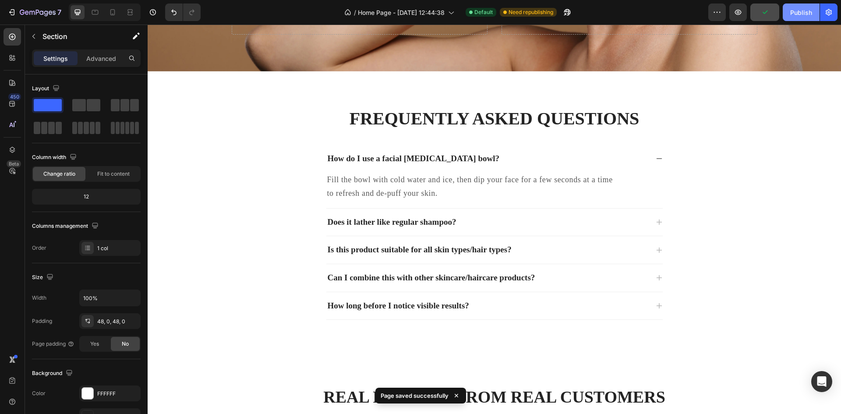
click at [807, 14] on div "Publish" at bounding box center [802, 12] width 22 height 9
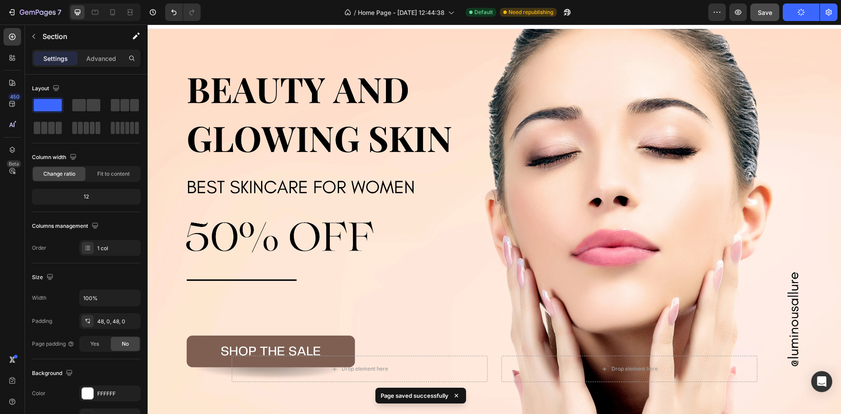
scroll to position [0, 0]
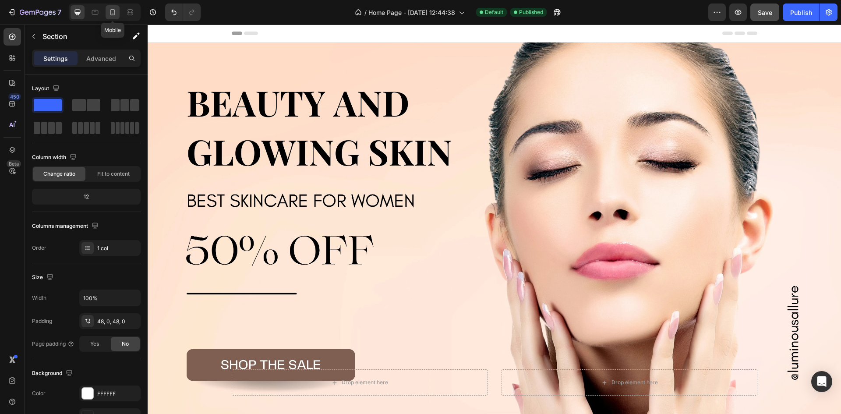
click at [113, 13] on icon at bounding box center [112, 12] width 9 height 9
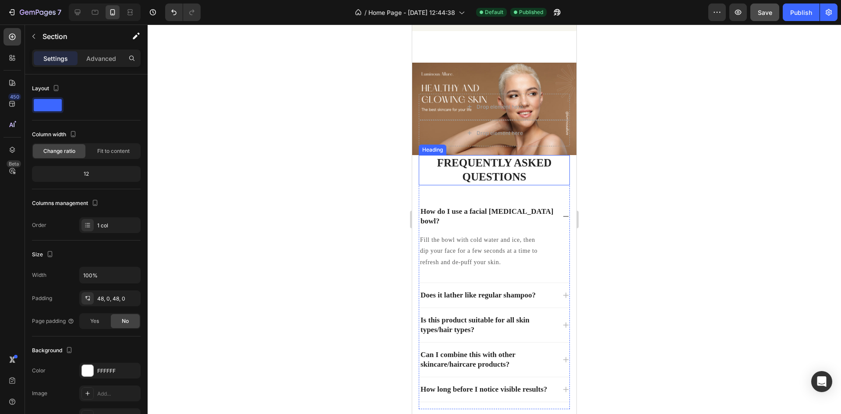
scroll to position [2228, 0]
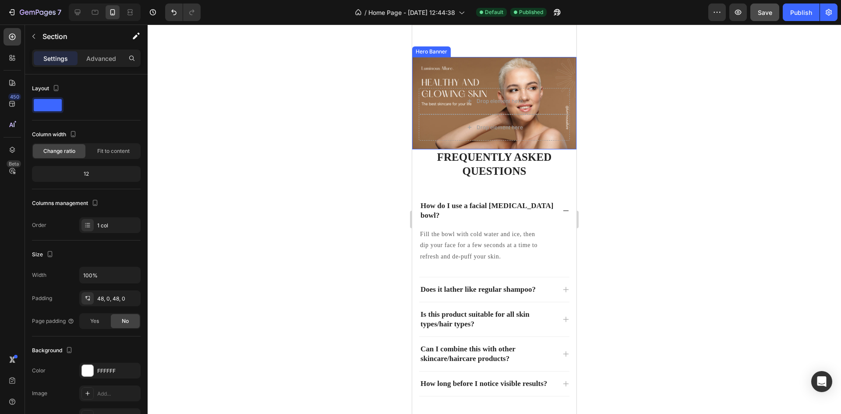
click at [494, 130] on div "Drop element here Drop element here" at bounding box center [494, 115] width 164 height 68
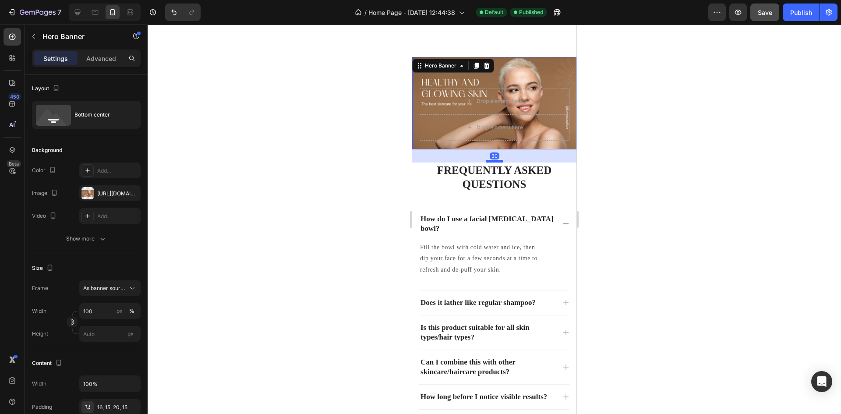
drag, startPoint x: 491, startPoint y: 138, endPoint x: 491, endPoint y: 151, distance: 13.1
click at [491, 160] on div at bounding box center [495, 161] width 18 height 3
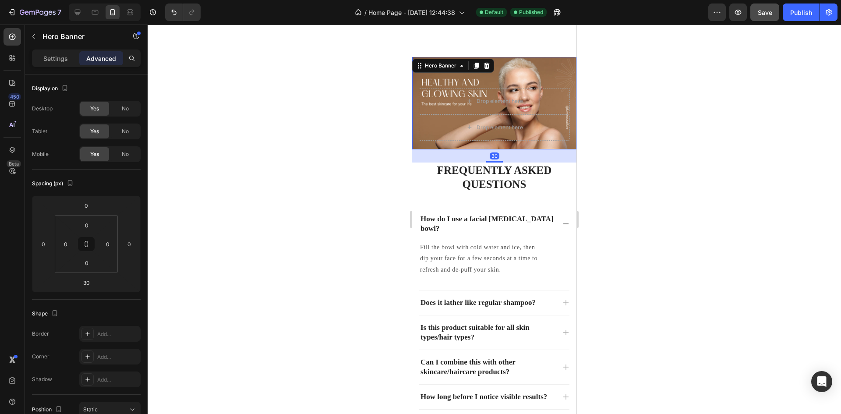
click at [356, 200] on div at bounding box center [495, 220] width 694 height 390
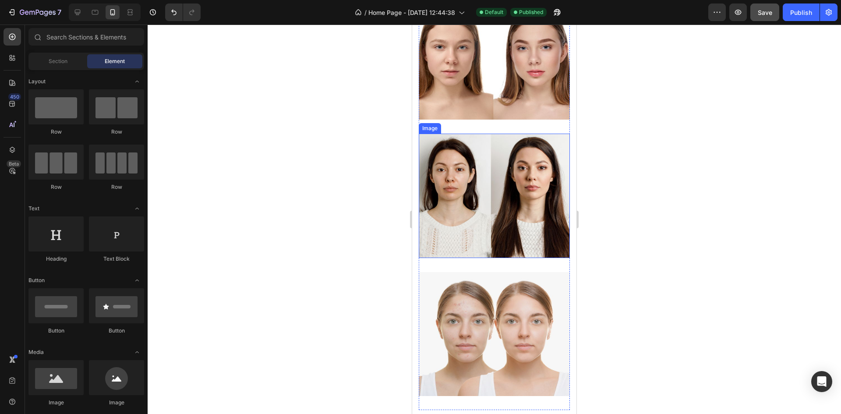
scroll to position [2906, 0]
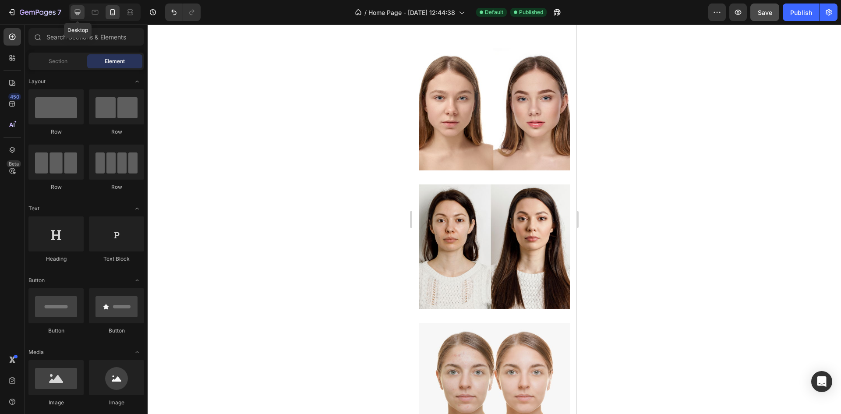
click at [75, 14] on icon at bounding box center [77, 12] width 9 height 9
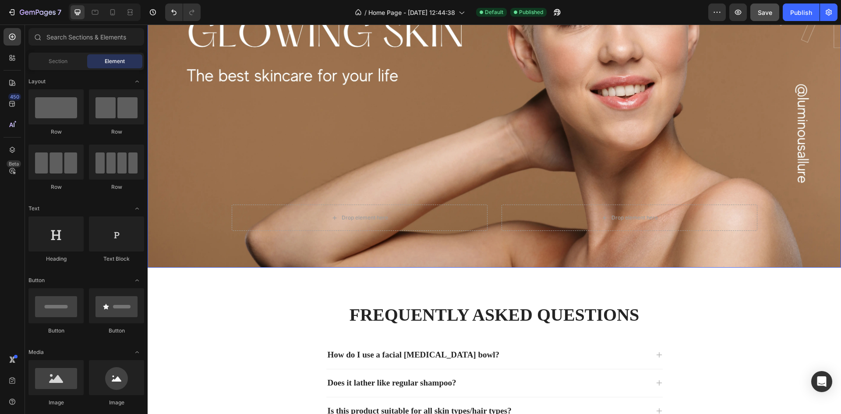
scroll to position [2005, 0]
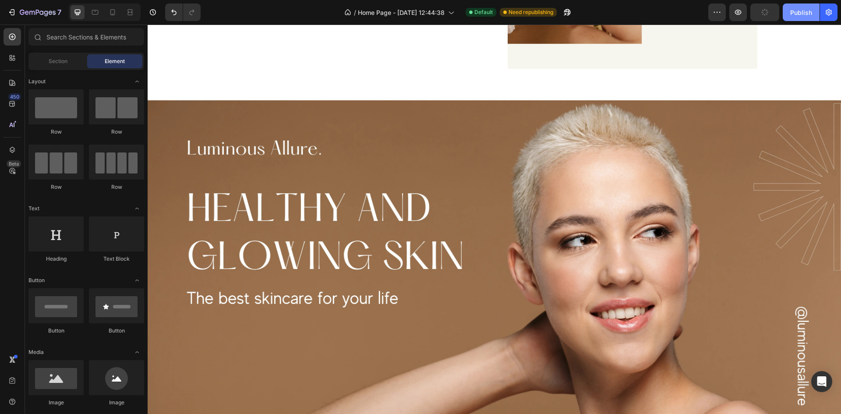
click at [799, 10] on div "Publish" at bounding box center [802, 12] width 22 height 9
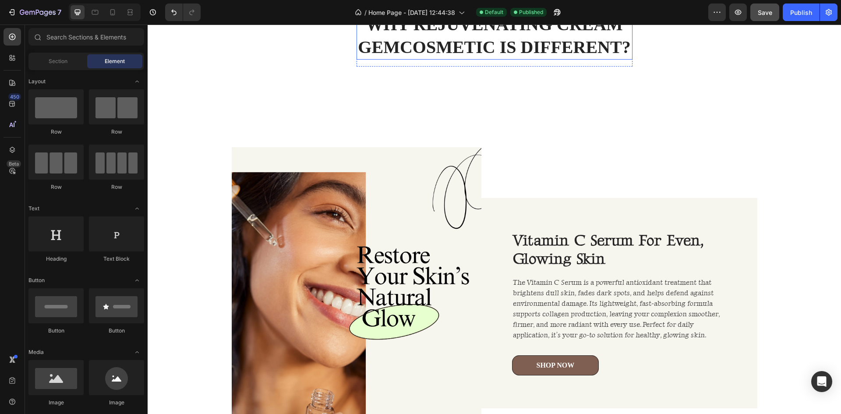
scroll to position [833, 0]
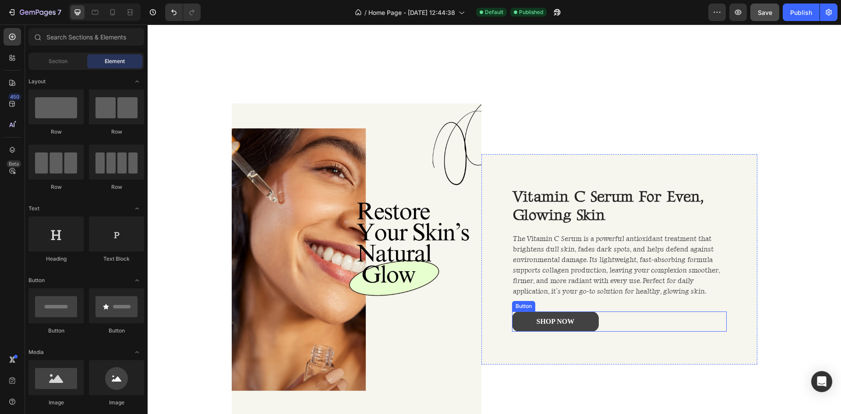
click at [593, 323] on link "shop now" at bounding box center [555, 322] width 87 height 20
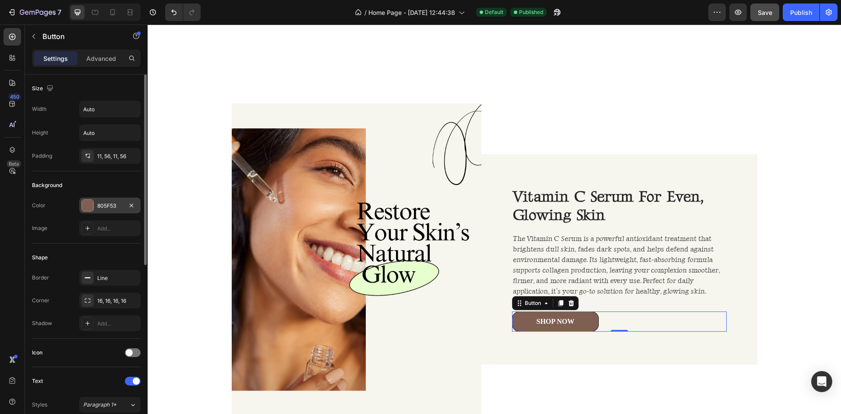
click at [117, 203] on div "805F53" at bounding box center [109, 206] width 25 height 8
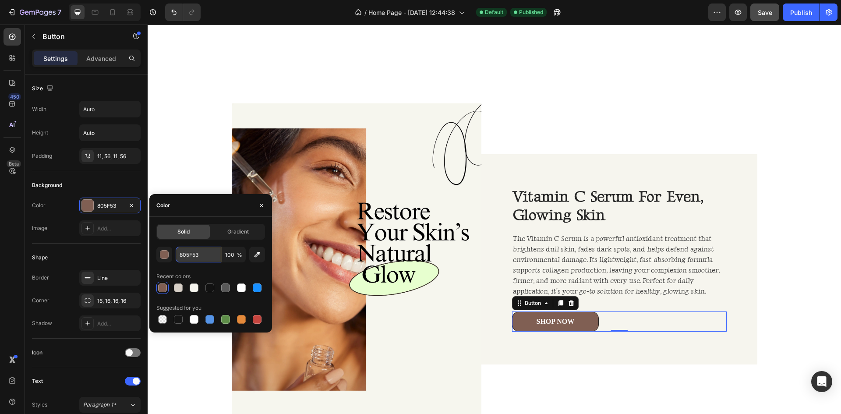
click at [204, 258] on input "805F53" at bounding box center [199, 255] width 46 height 16
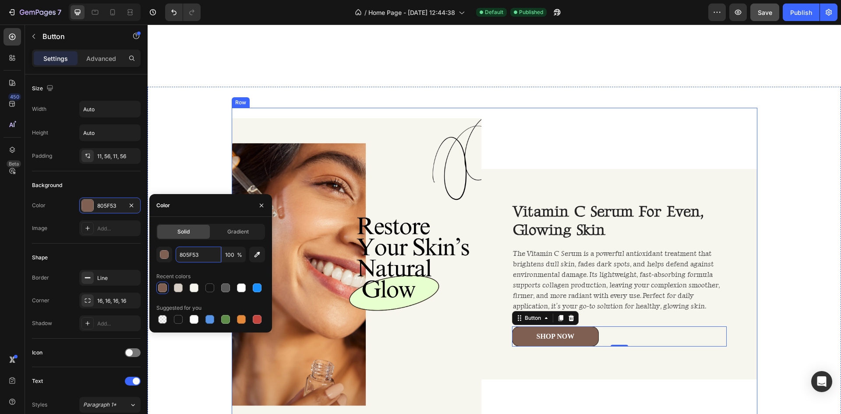
scroll to position [570, 0]
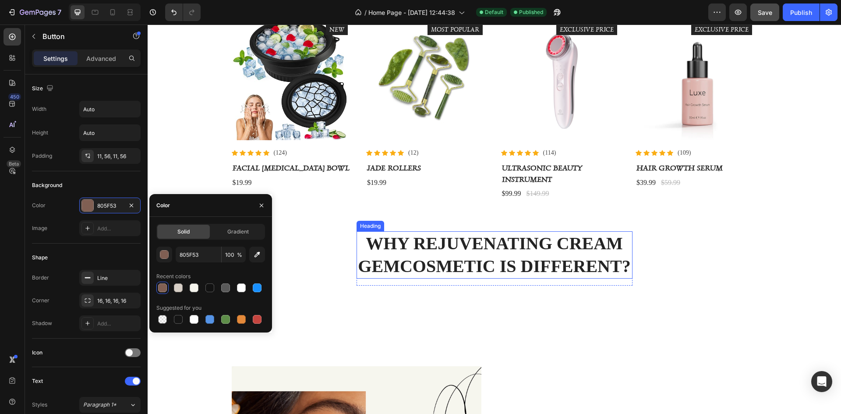
click at [504, 272] on p "Why Rejuvenating Cream GemCosmetic Is Different?" at bounding box center [495, 255] width 274 height 46
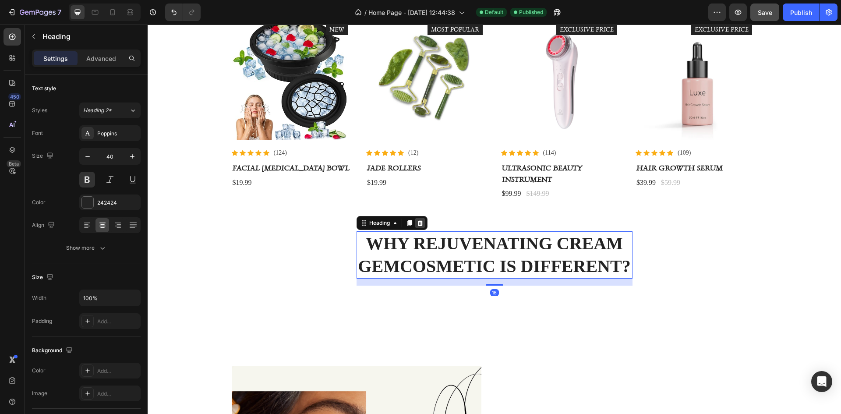
click at [419, 223] on icon at bounding box center [420, 223] width 6 height 6
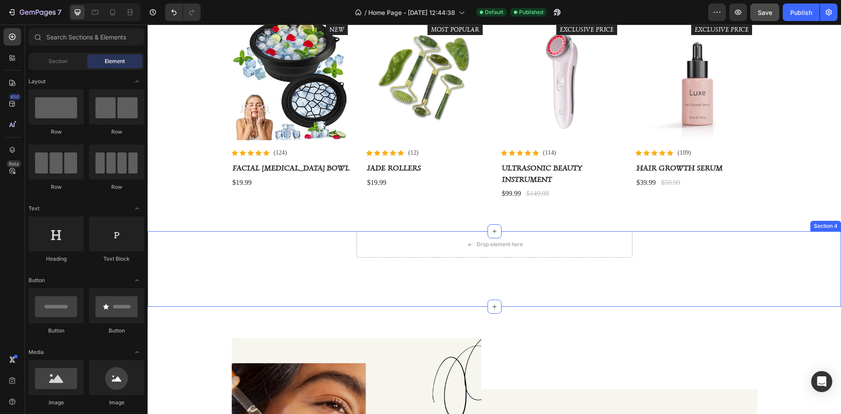
click at [298, 252] on div "Drop element here Row" at bounding box center [494, 251] width 681 height 40
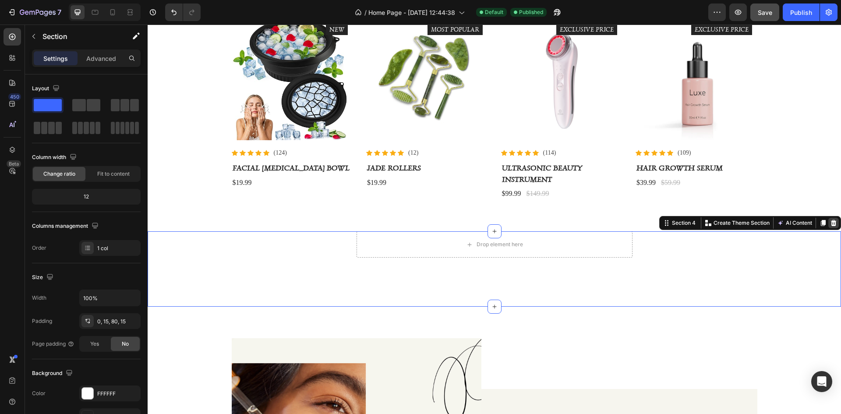
click at [830, 223] on icon at bounding box center [833, 223] width 7 height 7
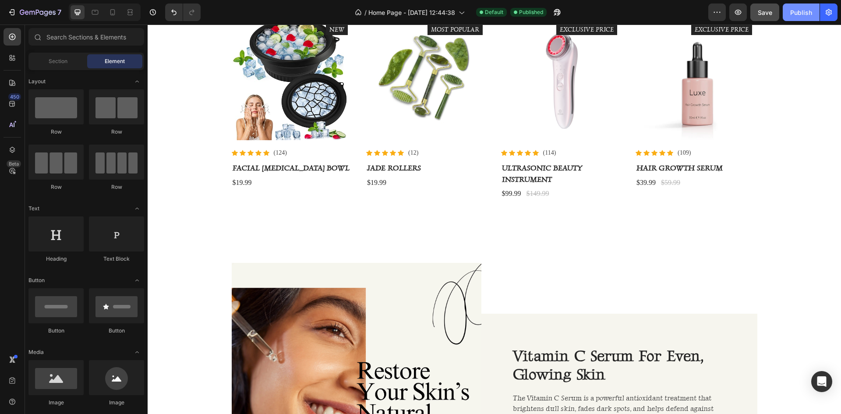
click at [801, 13] on div "Publish" at bounding box center [802, 12] width 22 height 9
